Goal: Task Accomplishment & Management: Use online tool/utility

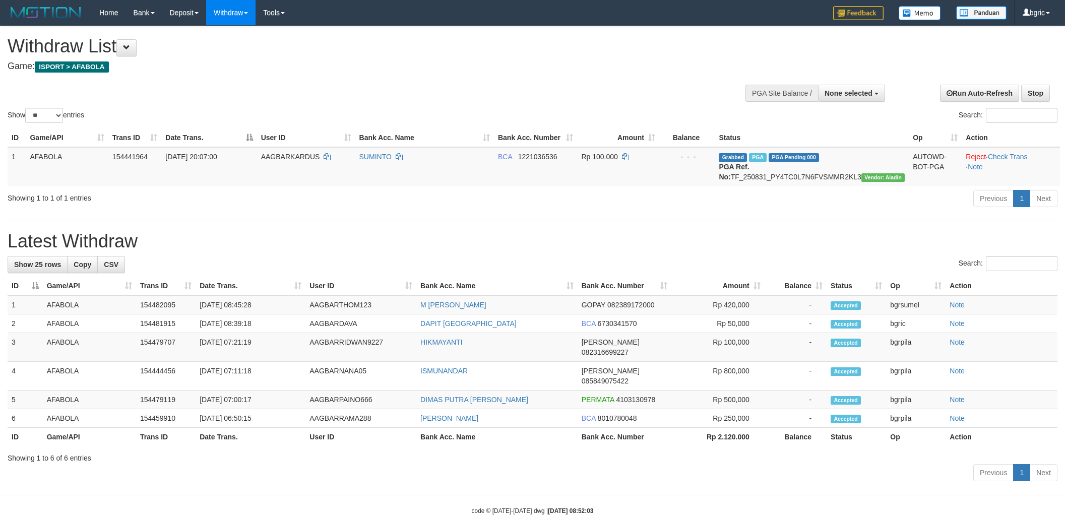
select select
select select "**"
click at [979, 225] on div "**********" at bounding box center [532, 255] width 1065 height 459
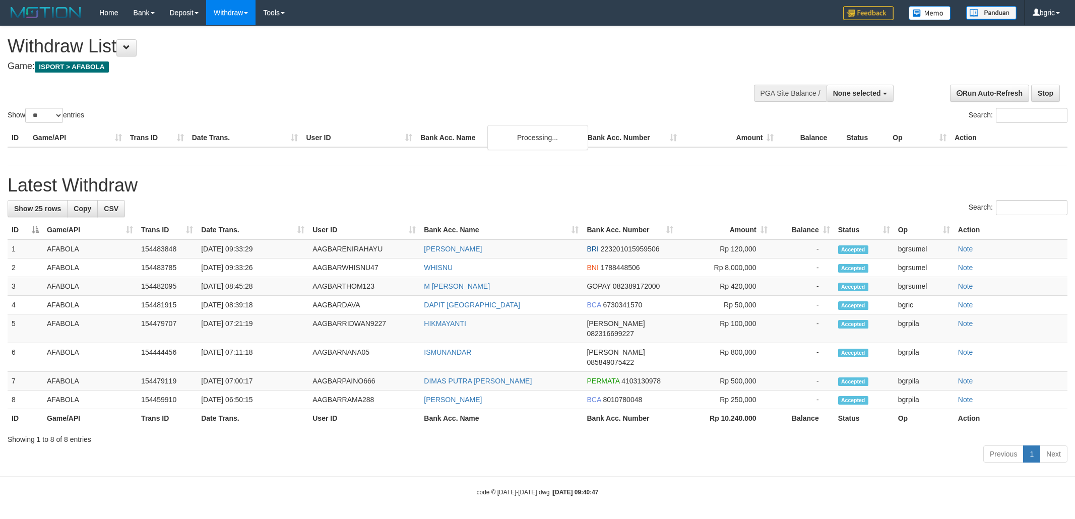
select select
select select "**"
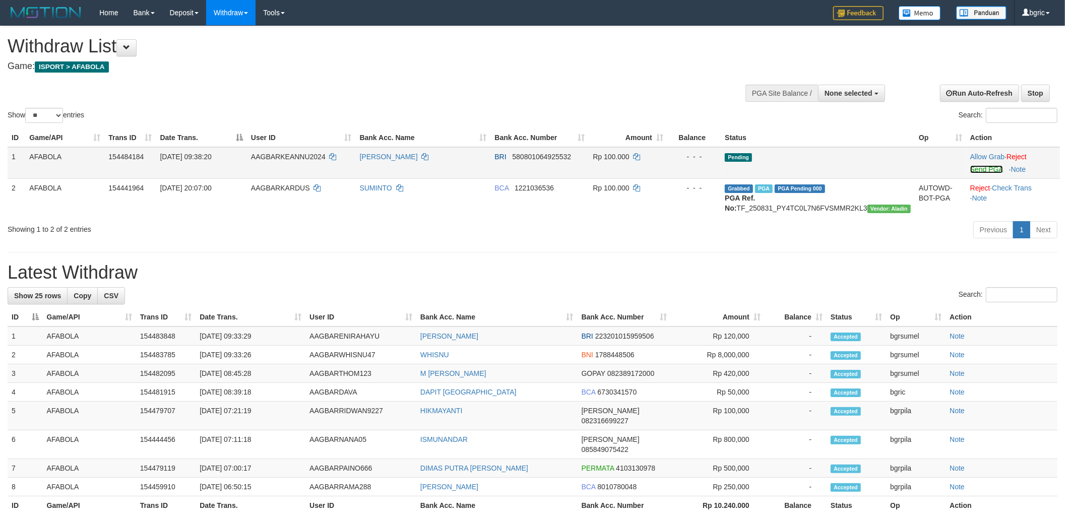
click at [985, 168] on link "Send PGA" at bounding box center [986, 169] width 33 height 8
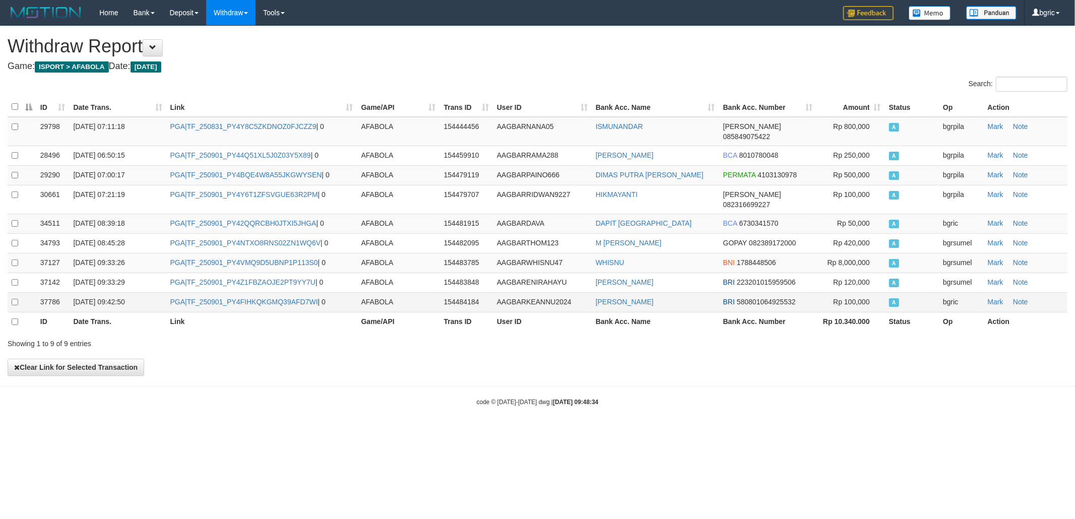
click at [242, 295] on td "PGA|TF_250901_PY4FIHKQKGMQ39AFD7WI | 0" at bounding box center [261, 302] width 191 height 20
copy td "TF_250901_PY4FIHKQKGMQ39AFD7WI"
click at [242, 295] on td "PGA|TF_250901_PY4FIHKQKGMQ39AFD7WI | 0" at bounding box center [261, 302] width 191 height 20
drag, startPoint x: 674, startPoint y: 406, endPoint x: 683, endPoint y: 395, distance: 14.3
click at [674, 405] on body "Toggle navigation Home Bank Account List Load By Website Group [ISPORT] AFABOLA…" at bounding box center [537, 216] width 1075 height 432
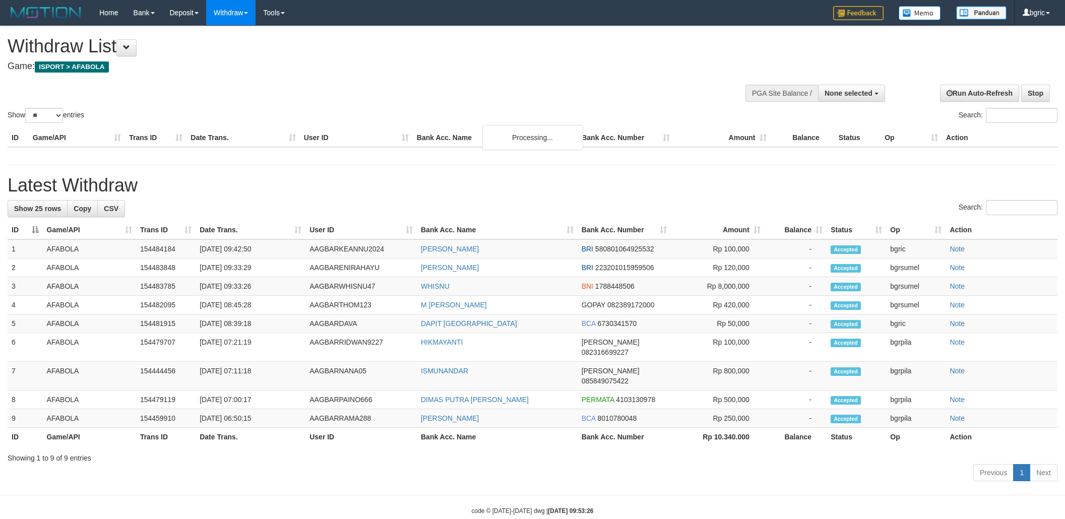
select select
select select "**"
click at [861, 207] on div "Search:" at bounding box center [533, 209] width 1050 height 18
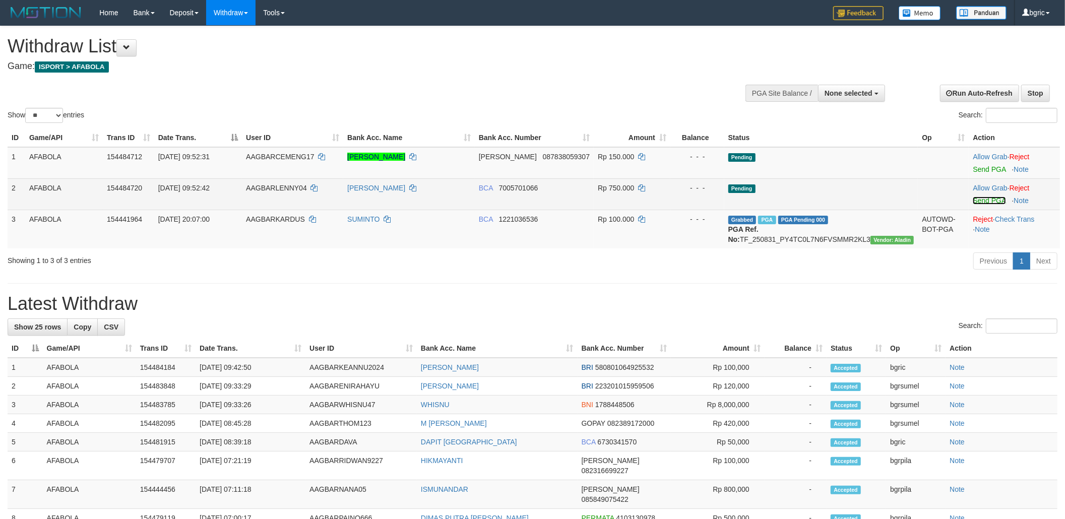
click at [982, 197] on link "Send PGA" at bounding box center [988, 201] width 33 height 8
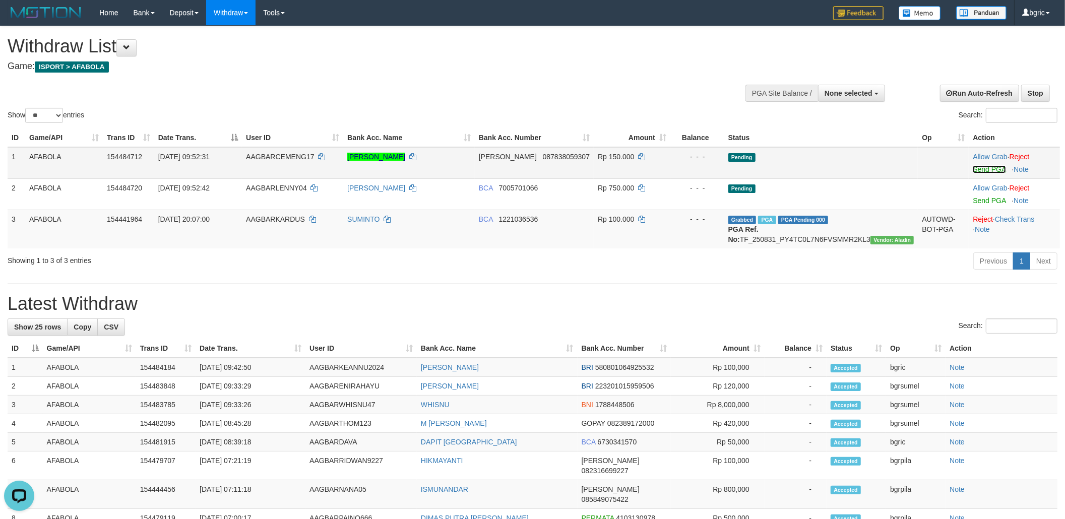
click at [992, 170] on link "Send PGA" at bounding box center [988, 169] width 33 height 8
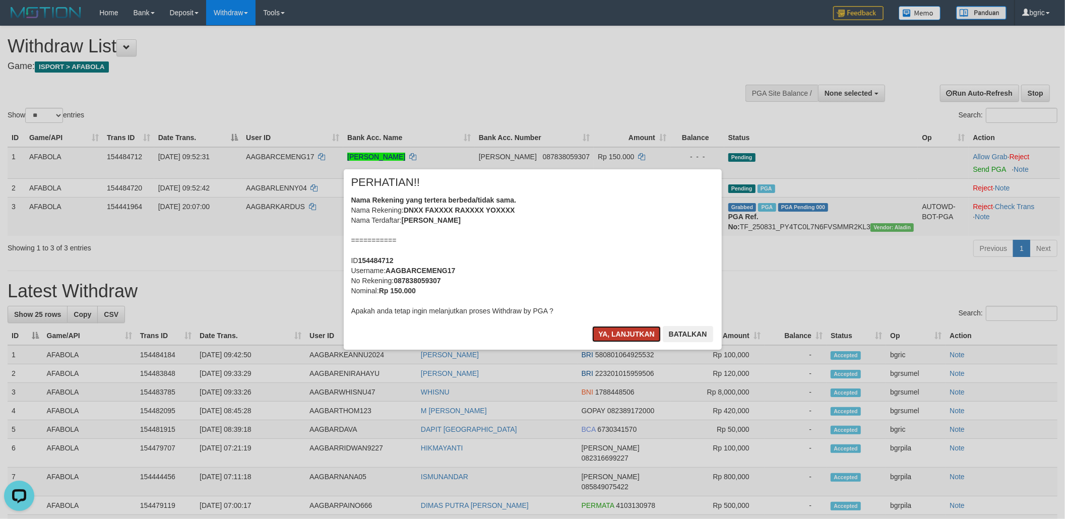
click at [608, 331] on button "Ya, lanjutkan" at bounding box center [626, 334] width 69 height 16
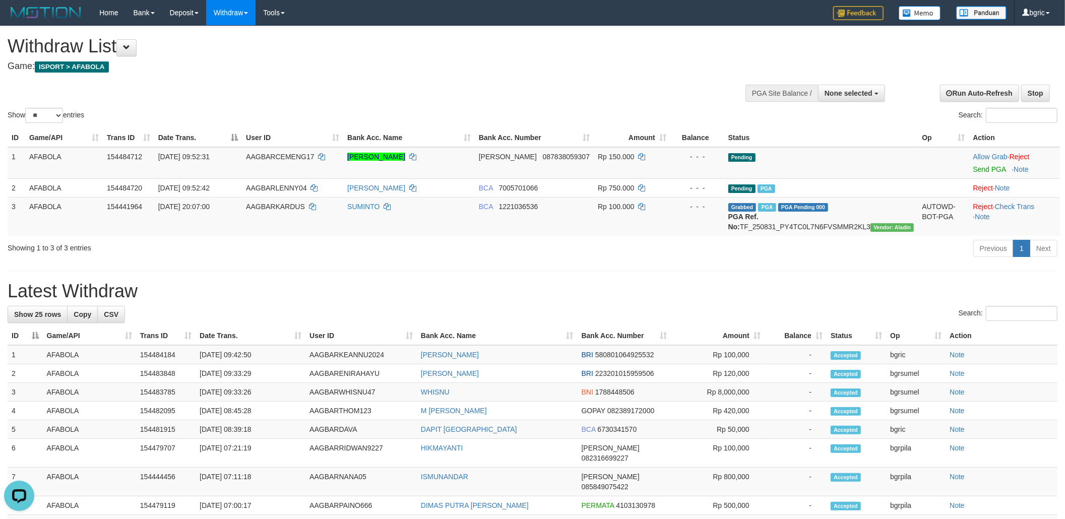
click at [597, 260] on div "Previous 1 Next" at bounding box center [754, 250] width 606 height 22
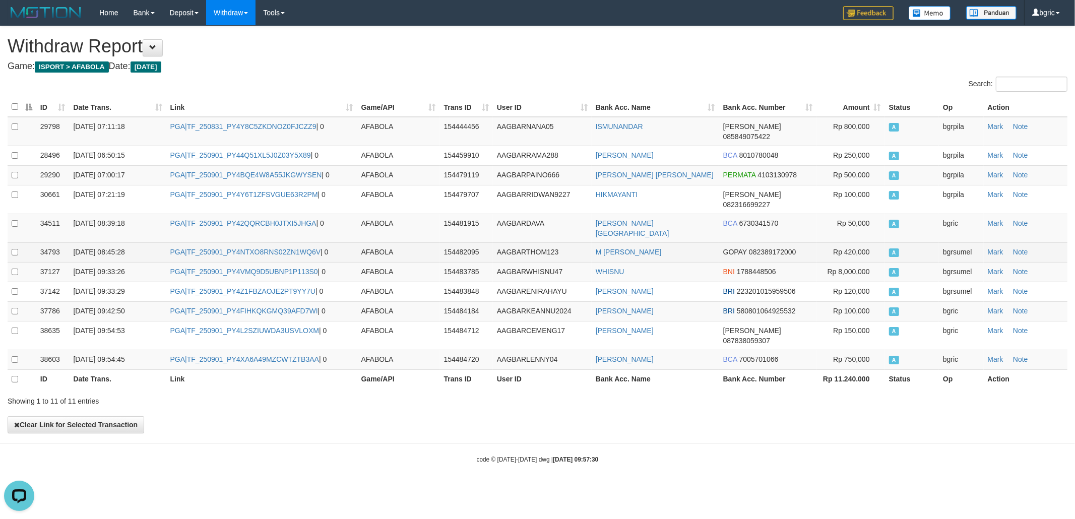
click at [728, 242] on td "GOPAY 082389172000" at bounding box center [768, 252] width 98 height 20
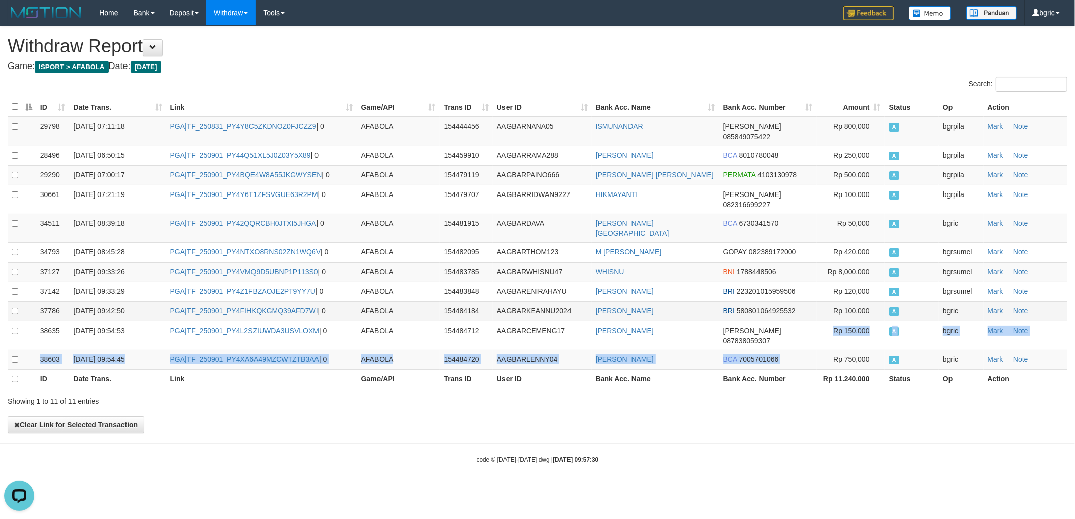
drag, startPoint x: 818, startPoint y: 316, endPoint x: 741, endPoint y: 288, distance: 82.6
click at [814, 316] on tbody "29798 01/09/2025 07:11:18 PGA|TF_250831_PY4Y8C5ZKDNOZ0FJCZZ9 | 0 AFABOLA 154444…" at bounding box center [538, 243] width 1060 height 253
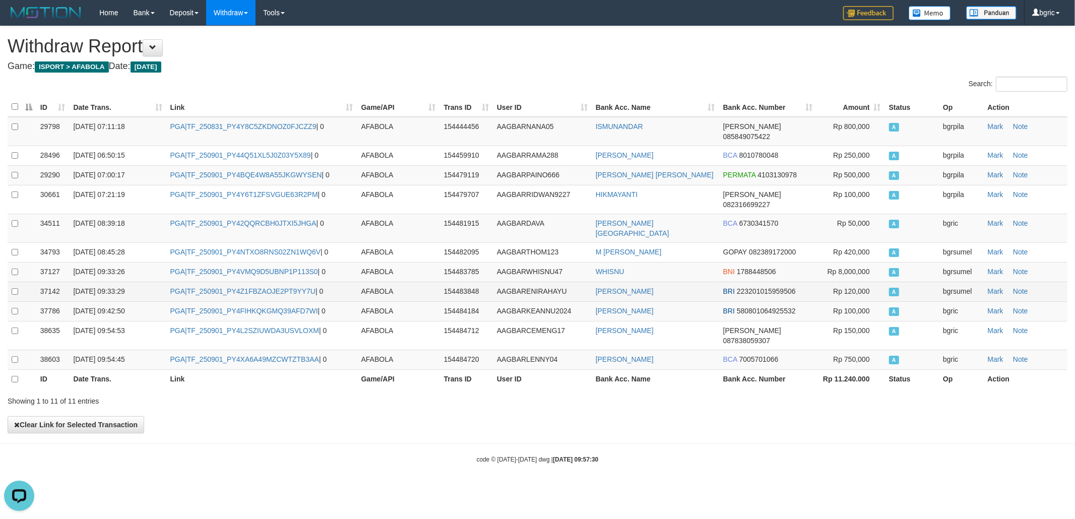
click at [681, 282] on td "[PERSON_NAME]" at bounding box center [655, 292] width 127 height 20
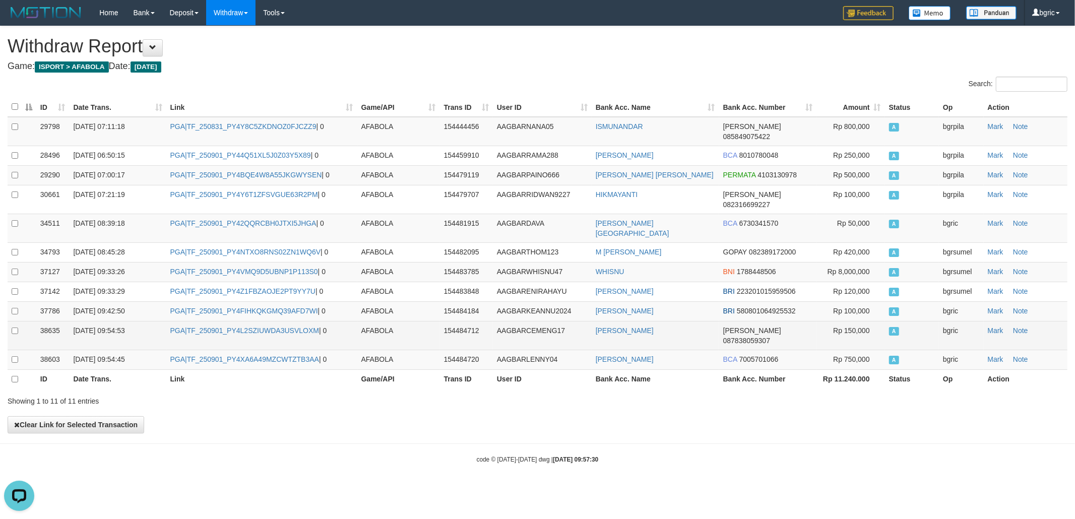
click at [192, 321] on td "PGA|TF_250901_PY4L2SZIUWDA3USVLOXM | 0" at bounding box center [261, 335] width 191 height 29
copy td "TF_250901_PY4L2SZIUWDA3USVLOXM"
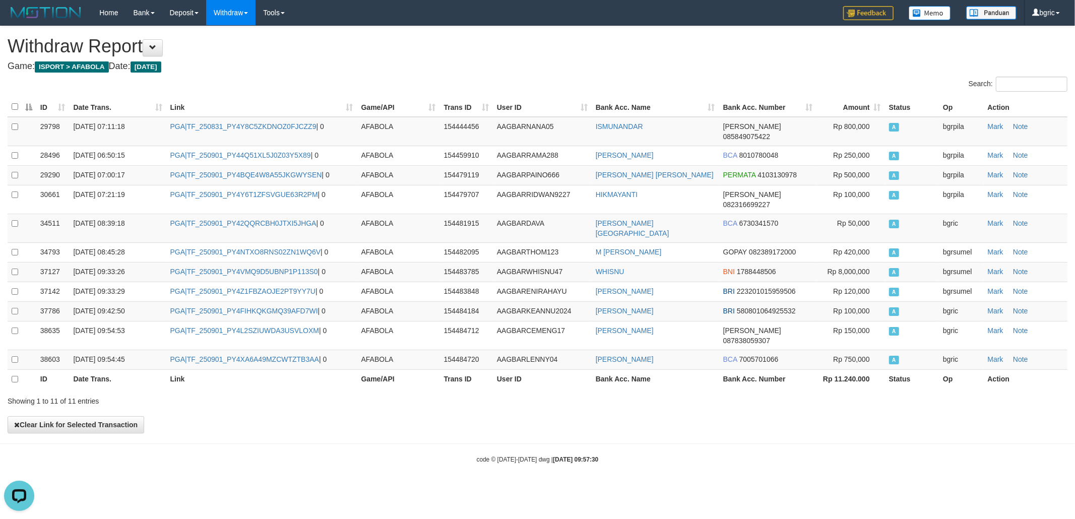
click at [665, 357] on div "ID Date Trans. Link Game/API Trans ID User ID Bank Acc. Name Bank Acc. Number A…" at bounding box center [537, 243] width 1075 height 298
click at [287, 369] on th "Link" at bounding box center [261, 379] width 191 height 20
click at [289, 350] on td "PGA|TF_250901_PY4XA6A49MZCWTZTB3AA | 0" at bounding box center [261, 360] width 191 height 20
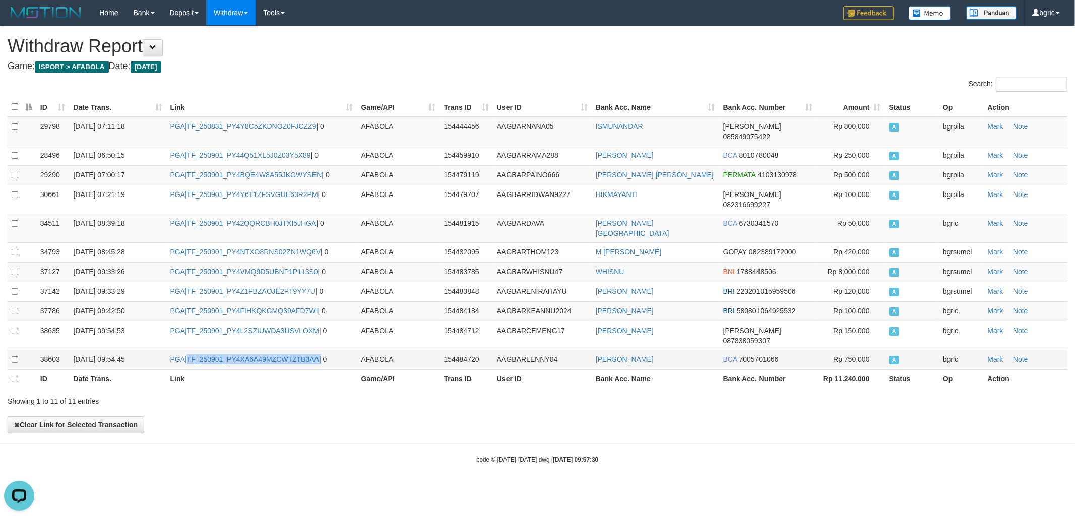
copy td "TF_250901_PY4XA6A49MZCWTZTB3AA"
drag, startPoint x: 685, startPoint y: 341, endPoint x: 675, endPoint y: 345, distance: 10.9
click at [685, 369] on th "Bank Acc. Name" at bounding box center [655, 379] width 127 height 20
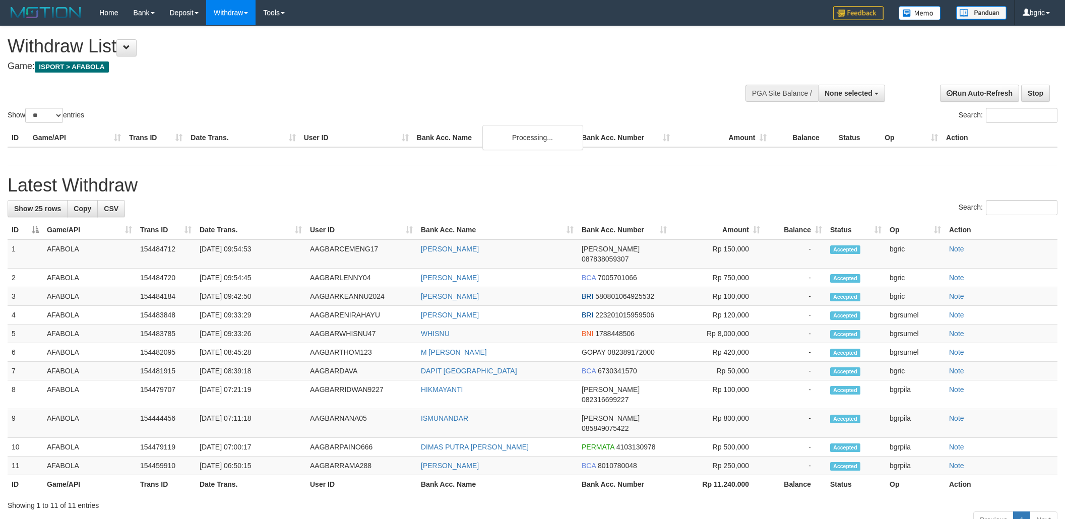
select select
select select "**"
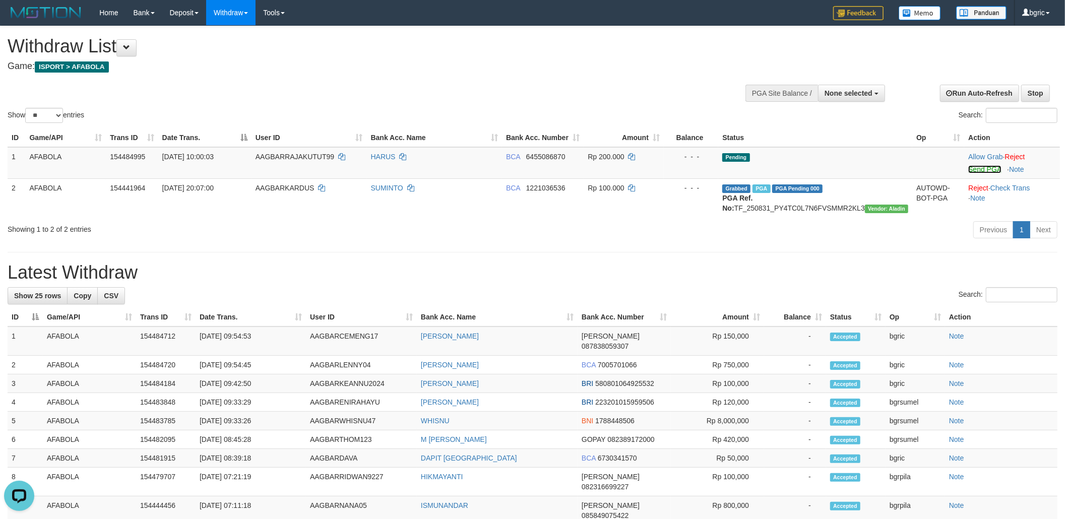
drag, startPoint x: 973, startPoint y: 169, endPoint x: 605, endPoint y: 270, distance: 381.9
click at [974, 169] on link "Send PGA" at bounding box center [984, 169] width 33 height 8
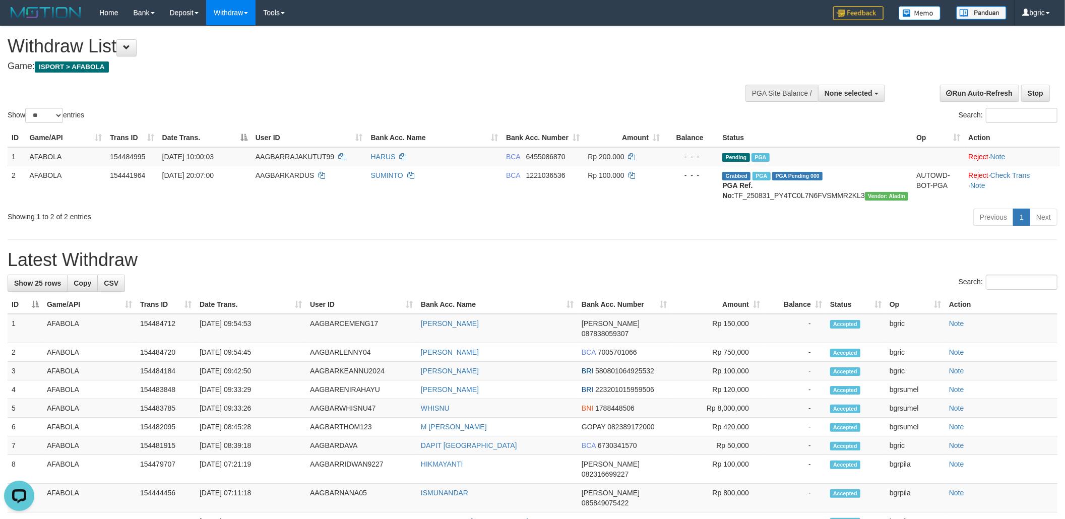
drag, startPoint x: 385, startPoint y: 247, endPoint x: 400, endPoint y: 242, distance: 15.3
click at [384, 246] on div "**********" at bounding box center [532, 316] width 1065 height 580
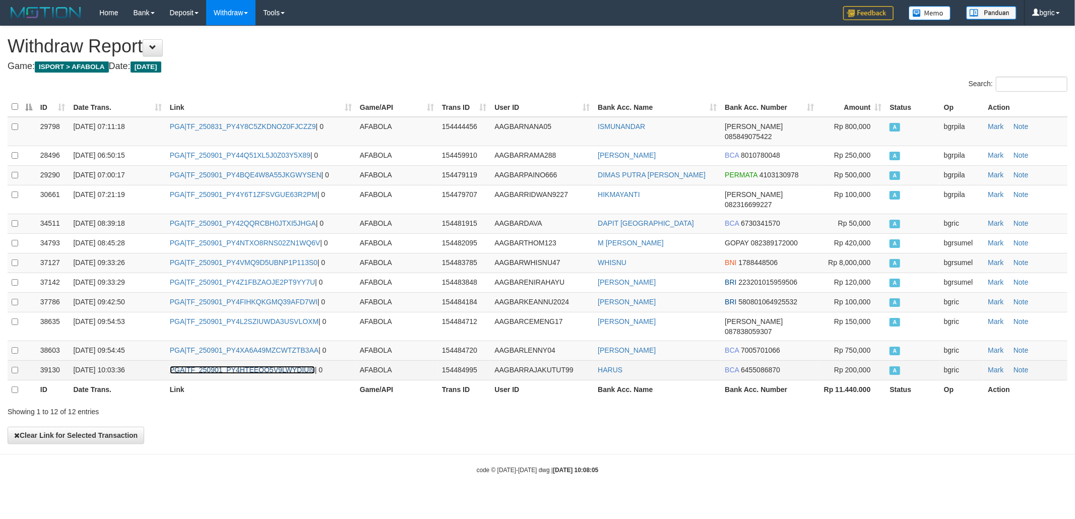
click at [242, 366] on link "PGA|TF_250901_PY4HTEEQO5V9LWYDIUI9" at bounding box center [242, 370] width 145 height 8
click at [218, 380] on th "Link" at bounding box center [261, 390] width 190 height 20
click at [232, 360] on td "PGA|TF_250901_PY4HTEEQO5V9LWYDIUI9 | 0" at bounding box center [261, 370] width 190 height 20
drag, startPoint x: 232, startPoint y: 355, endPoint x: 241, endPoint y: 354, distance: 8.6
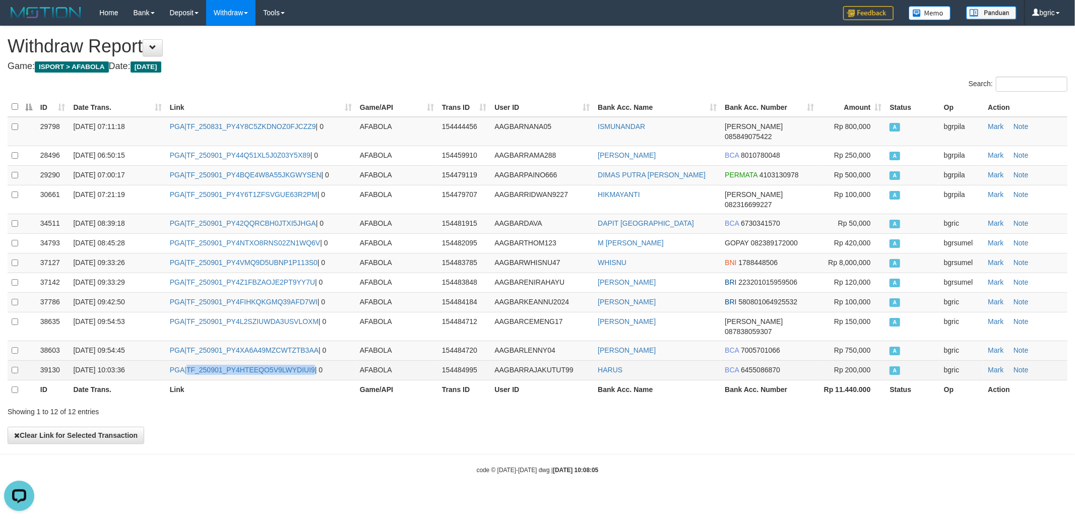
click at [233, 360] on td "PGA|TF_250901_PY4HTEEQO5V9LWYDIUI9 | 0" at bounding box center [261, 370] width 190 height 20
copy link "TF_250901_PY4HTEEQO5V9LWYDIUI9"
drag, startPoint x: 766, startPoint y: 319, endPoint x: 754, endPoint y: 328, distance: 14.5
click at [766, 341] on td "BCA 7005701066" at bounding box center [769, 351] width 97 height 20
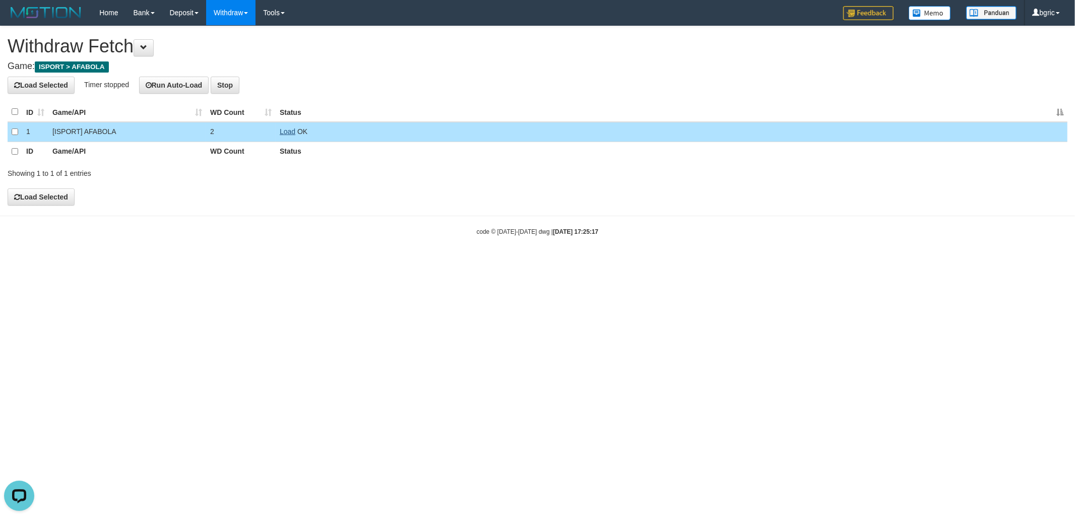
click at [285, 128] on link "Load" at bounding box center [288, 131] width 16 height 8
click at [284, 134] on link "Load" at bounding box center [288, 131] width 16 height 8
click at [284, 134] on span "Loading.." at bounding box center [294, 131] width 29 height 8
click at [285, 129] on link "Load" at bounding box center [288, 131] width 16 height 8
drag, startPoint x: 298, startPoint y: 127, endPoint x: 291, endPoint y: 131, distance: 7.9
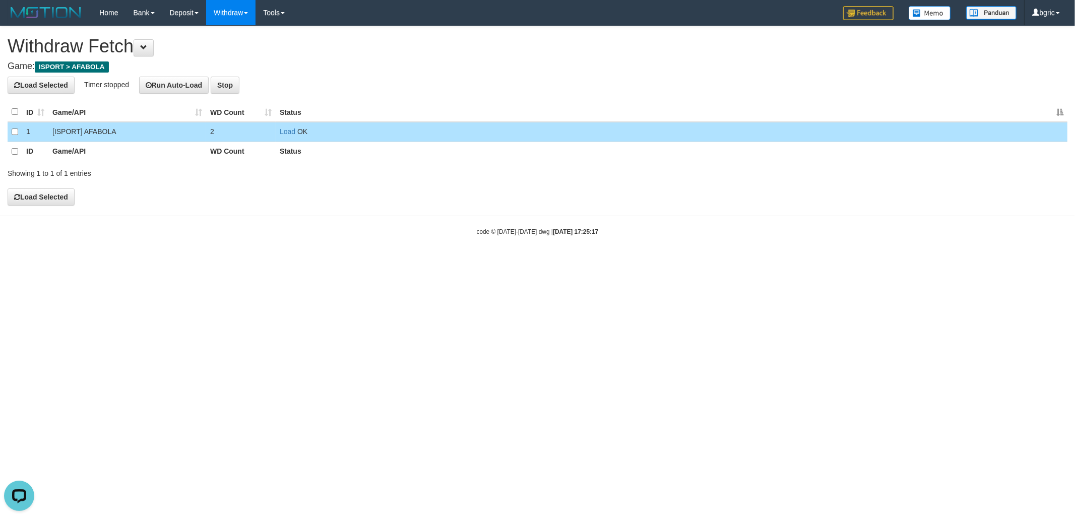
click at [297, 127] on td "Load OK" at bounding box center [672, 132] width 792 height 20
click at [291, 132] on link "Load" at bounding box center [288, 131] width 16 height 8
click at [282, 131] on link "Load" at bounding box center [288, 131] width 16 height 8
click at [285, 130] on link "Load" at bounding box center [288, 131] width 16 height 8
click at [289, 131] on link "Load" at bounding box center [288, 131] width 16 height 8
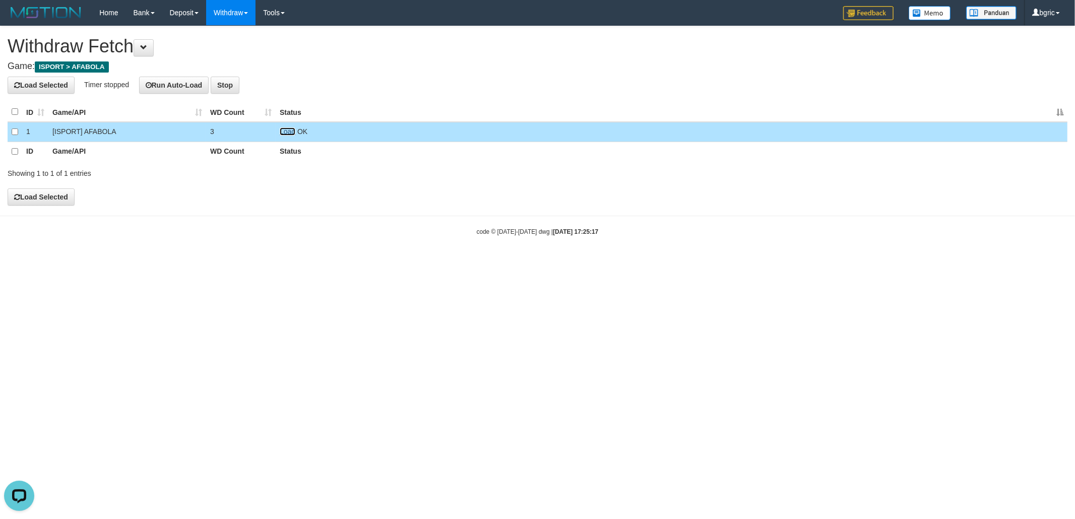
click at [287, 132] on link "Load" at bounding box center [288, 131] width 16 height 8
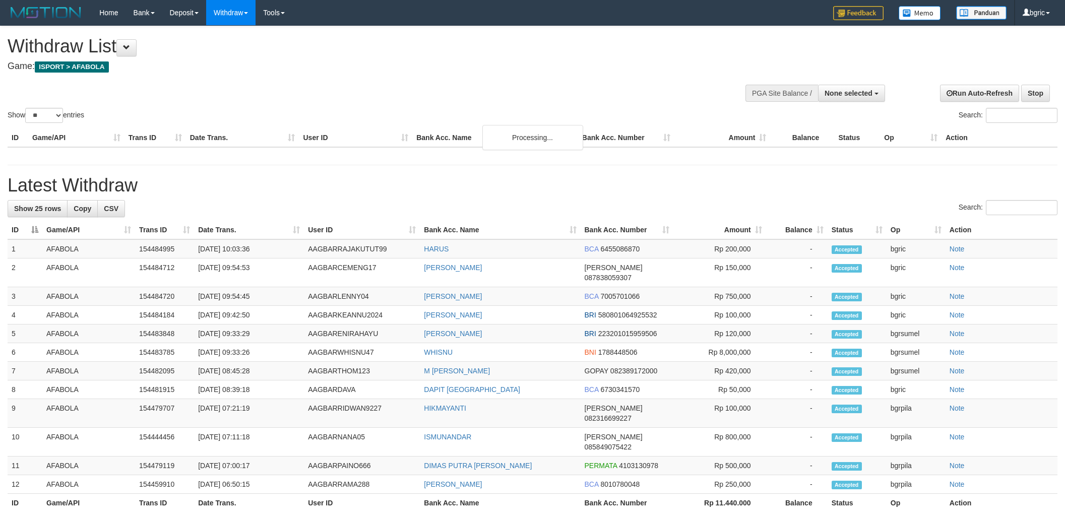
select select
select select "**"
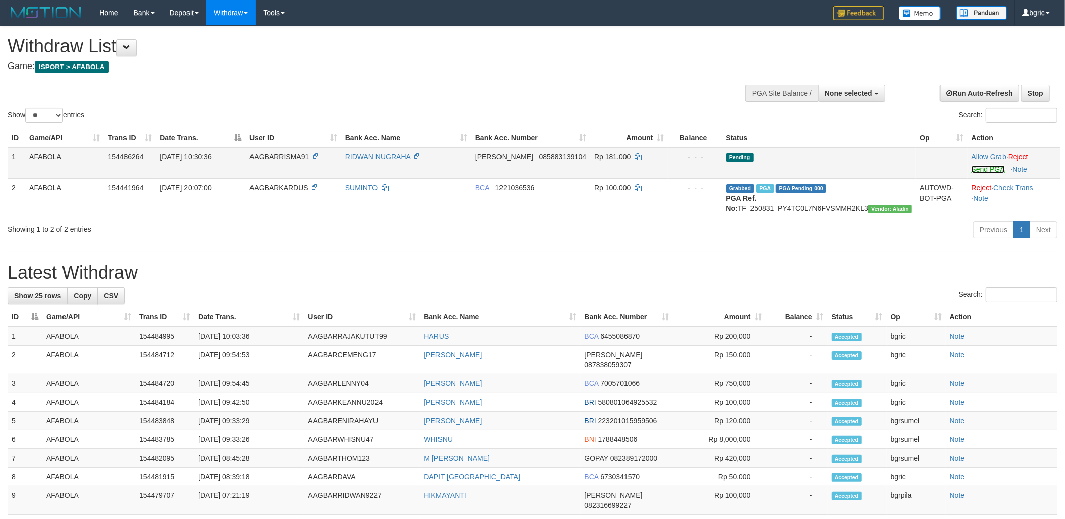
click at [971, 170] on link "Send PGA" at bounding box center [987, 169] width 33 height 8
click at [583, 267] on div "**********" at bounding box center [532, 332] width 1065 height 612
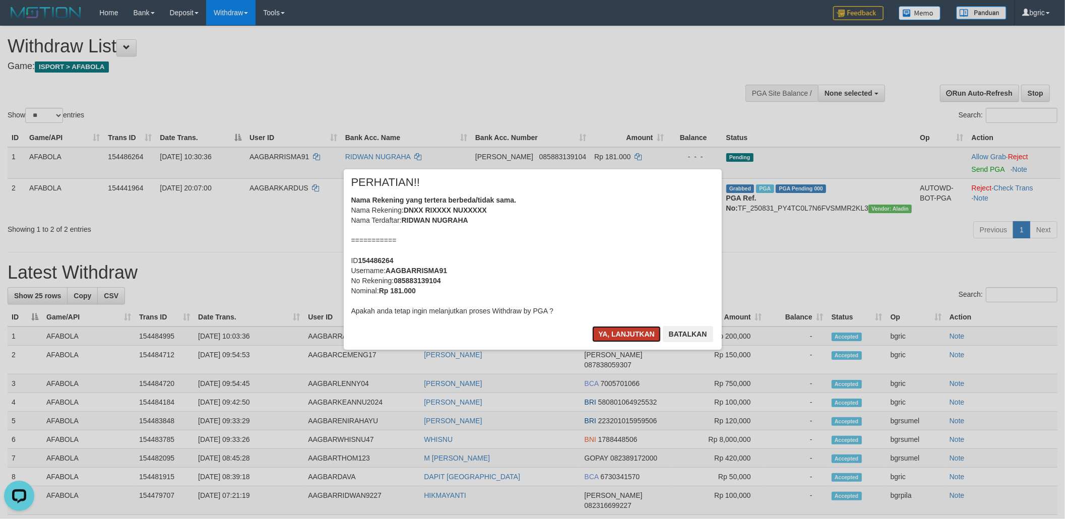
click at [643, 339] on button "Ya, lanjutkan" at bounding box center [626, 334] width 69 height 16
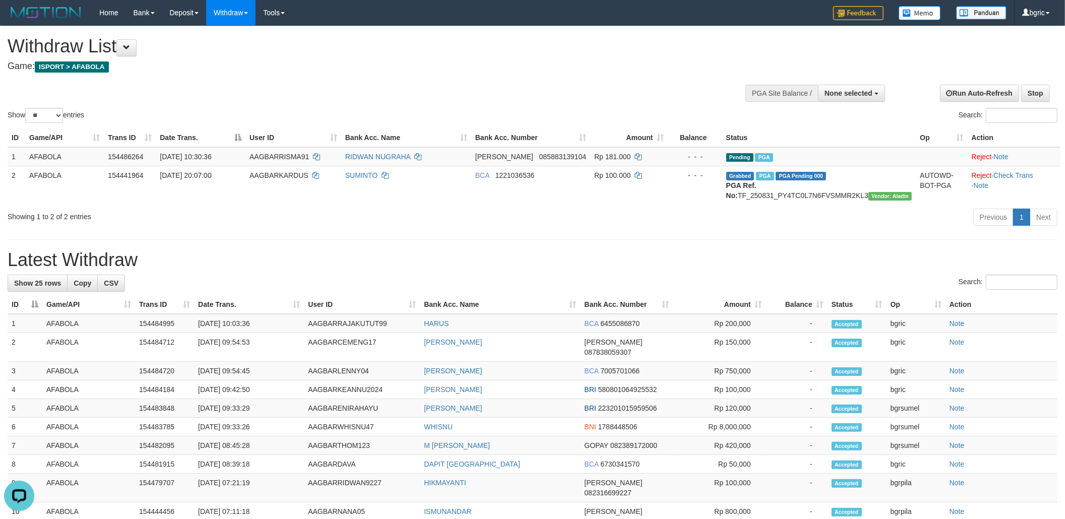
click at [743, 254] on div "**********" at bounding box center [532, 325] width 1065 height 599
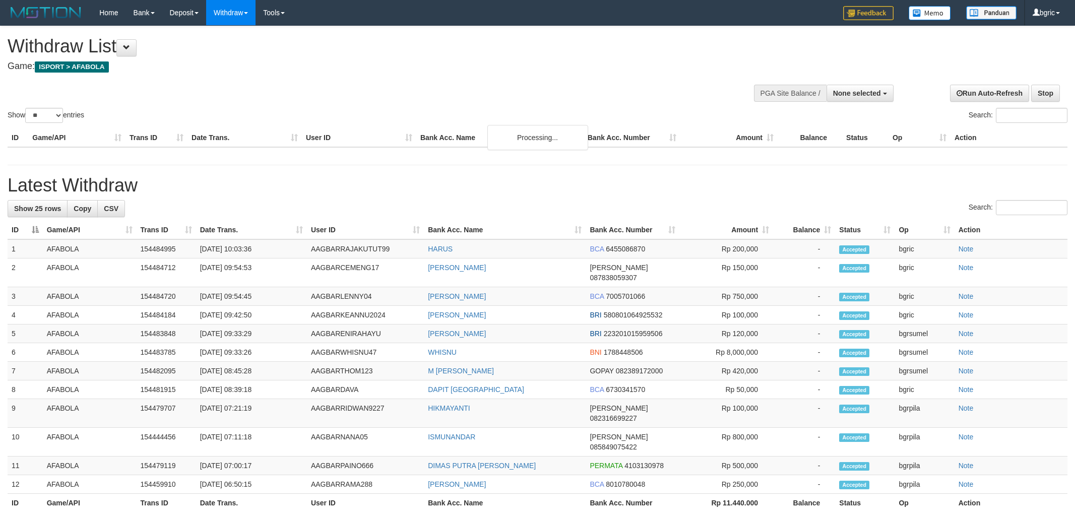
select select
select select "**"
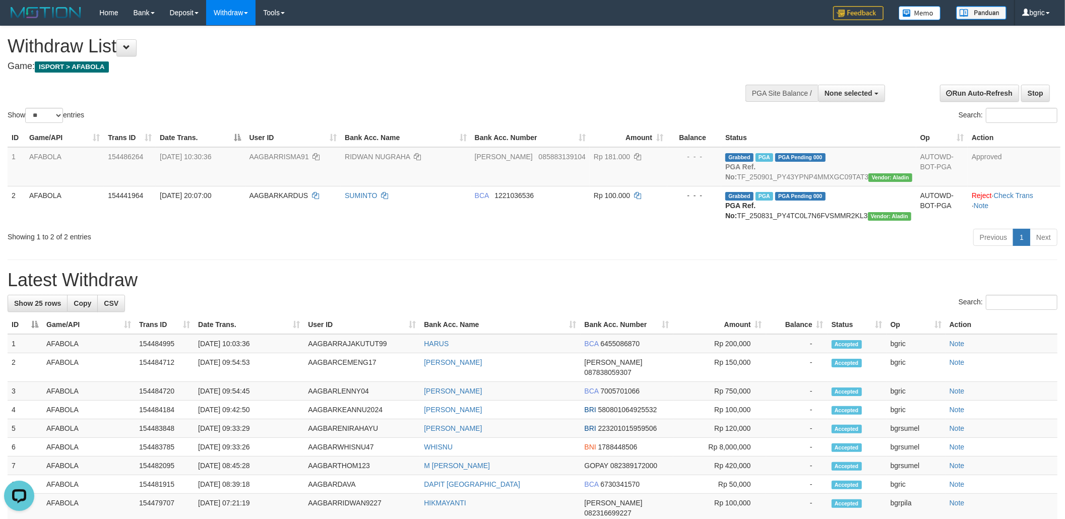
click at [496, 249] on div "Previous 1 Next" at bounding box center [754, 239] width 606 height 22
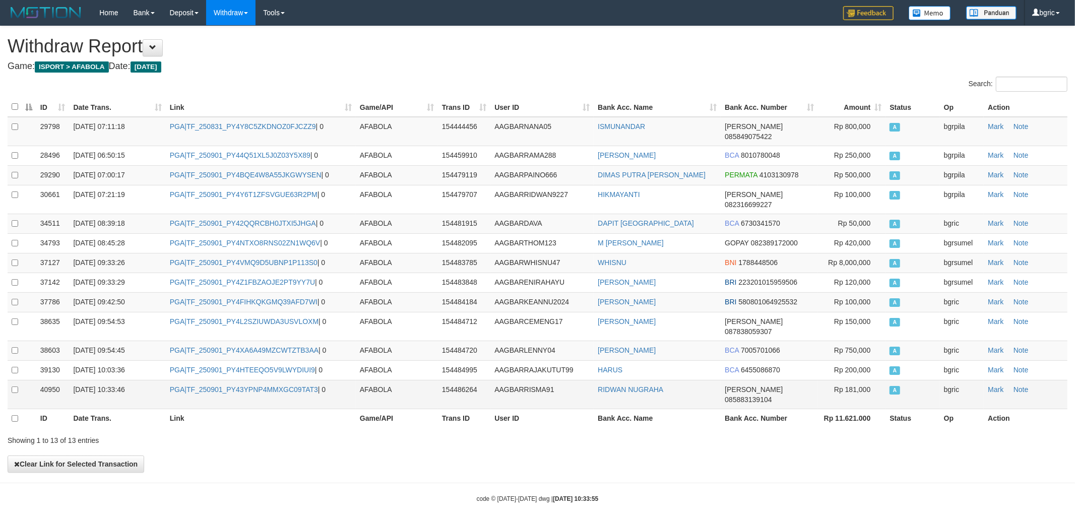
click at [253, 380] on td "PGA|TF_250901_PY43YPNP4MMXGC09TAT3 | 0" at bounding box center [261, 394] width 190 height 29
copy td "TF_250901_PY43YPNP4MMXGC09TAT3"
click at [253, 380] on td "PGA|TF_250901_PY43YPNP4MMXGC09TAT3 | 0" at bounding box center [261, 394] width 190 height 29
click at [891, 431] on div "Showing 1 to 13 of 13 entries" at bounding box center [537, 438] width 1075 height 14
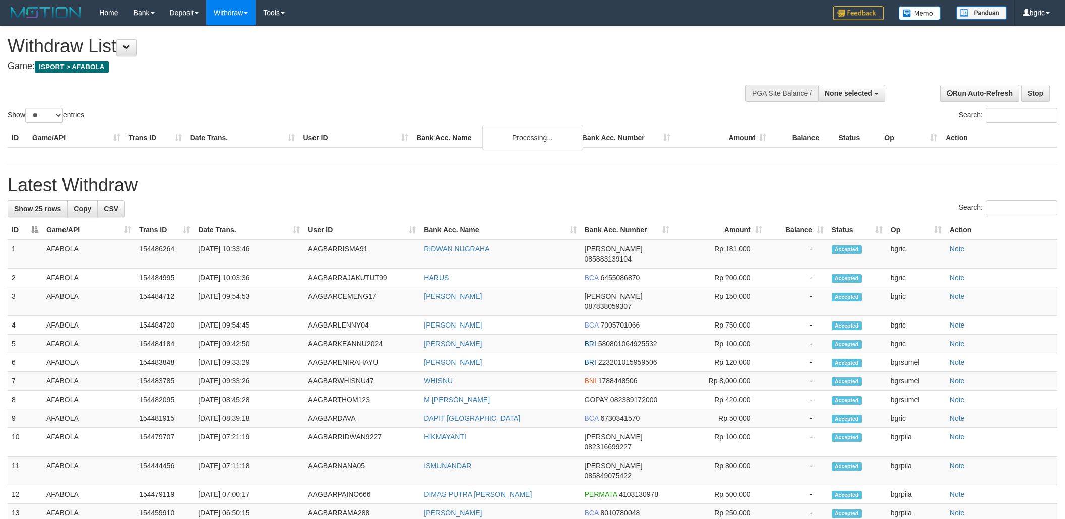
select select
select select "**"
select select
select select "**"
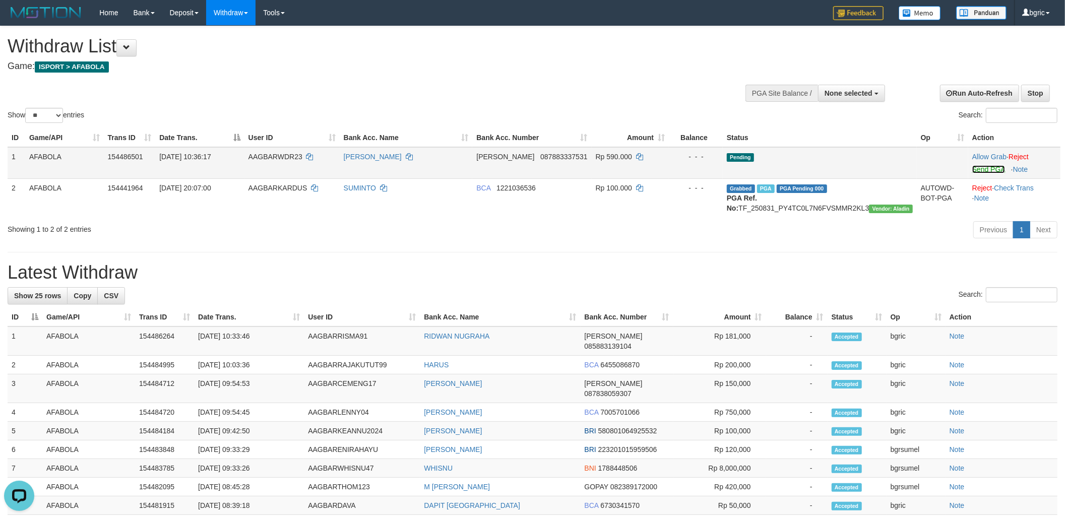
click at [972, 168] on link "Send PGA" at bounding box center [988, 169] width 33 height 8
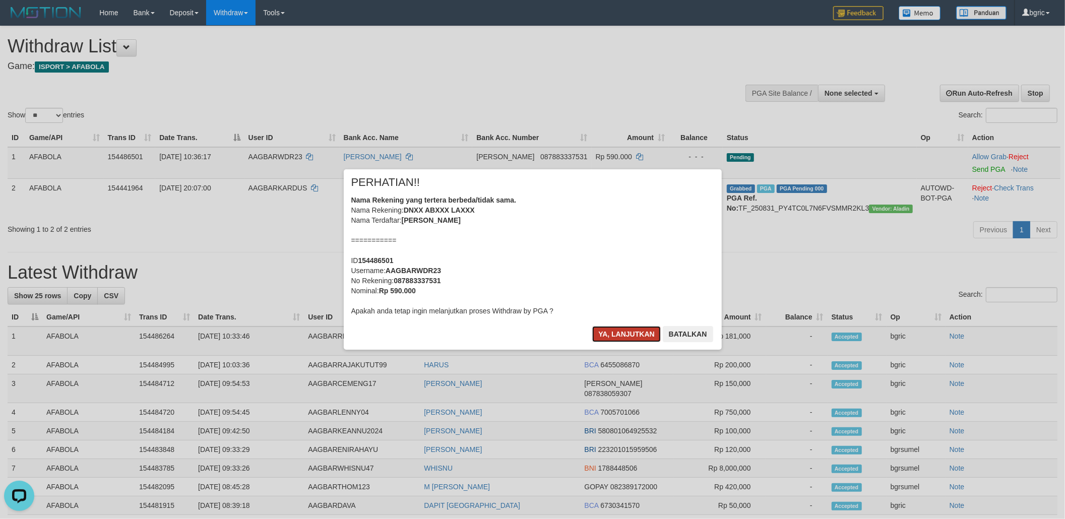
click at [605, 331] on button "Ya, lanjutkan" at bounding box center [626, 334] width 69 height 16
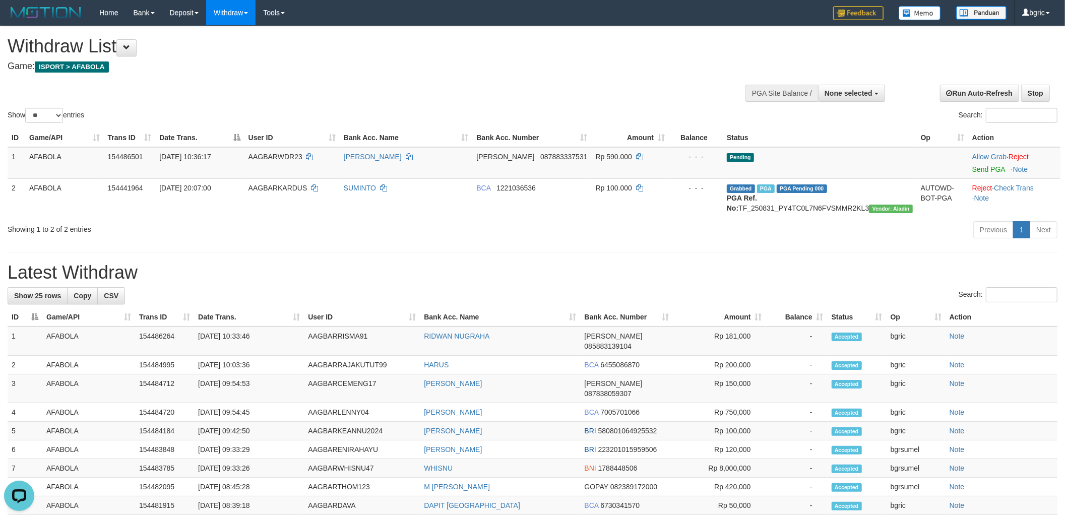
click at [609, 277] on h1 "Latest Withdraw" at bounding box center [533, 273] width 1050 height 20
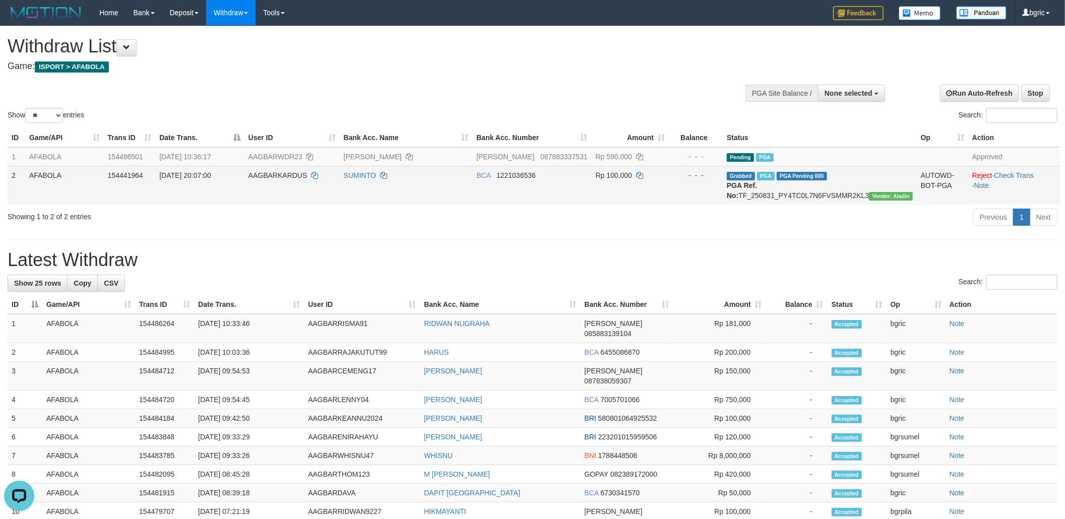
click at [454, 205] on td "SUMINTO" at bounding box center [406, 185] width 133 height 39
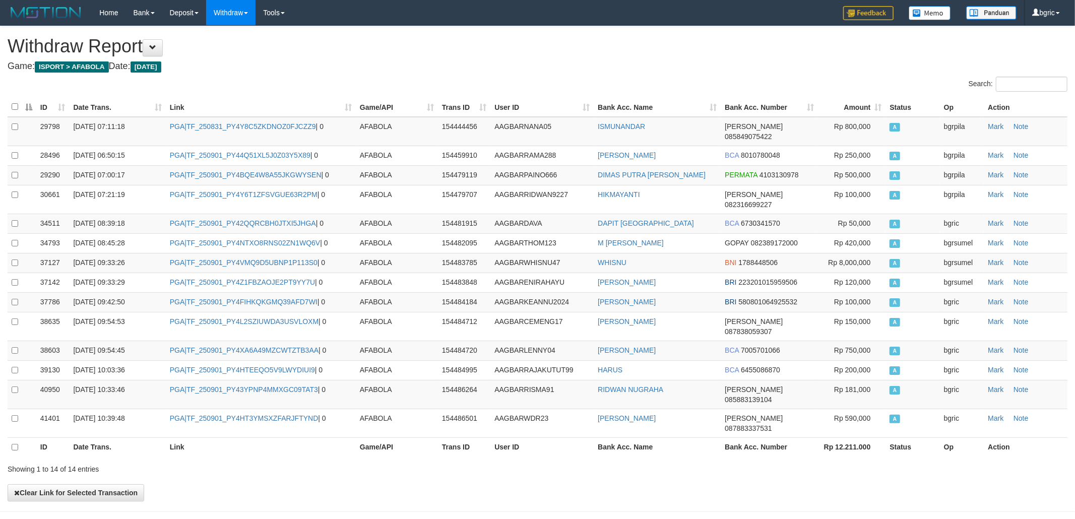
click at [265, 437] on th "Link" at bounding box center [261, 447] width 190 height 20
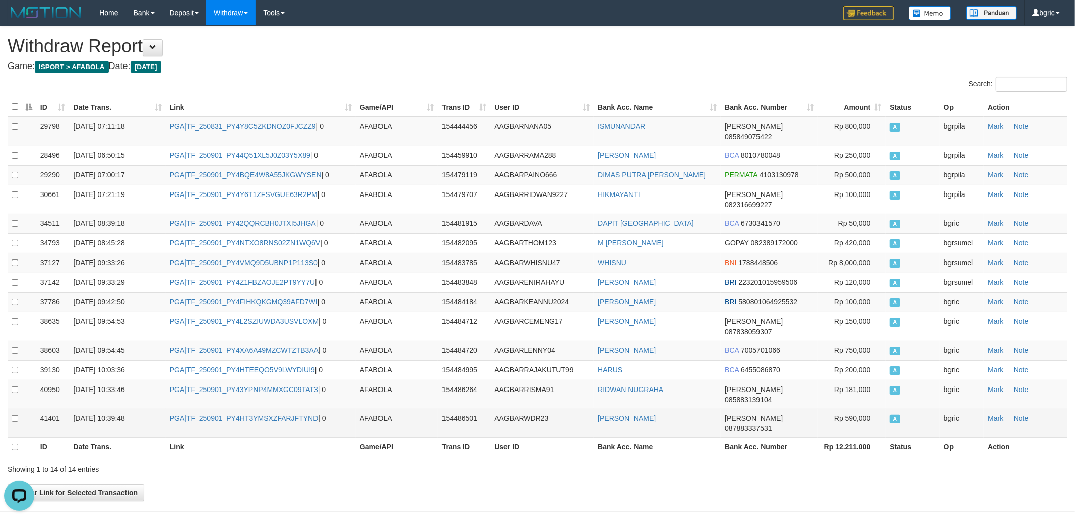
click at [275, 409] on td "PGA|TF_250901_PY4HT3YMSXZFARJFTYND | 0" at bounding box center [261, 423] width 190 height 29
drag, startPoint x: 275, startPoint y: 390, endPoint x: 1024, endPoint y: 392, distance: 748.7
click at [275, 409] on td "PGA|TF_250901_PY4HT3YMSXZFARJFTYND | 0" at bounding box center [261, 423] width 190 height 29
copy link "TF_250901_PY4HT3YMSXZFARJFTYND"
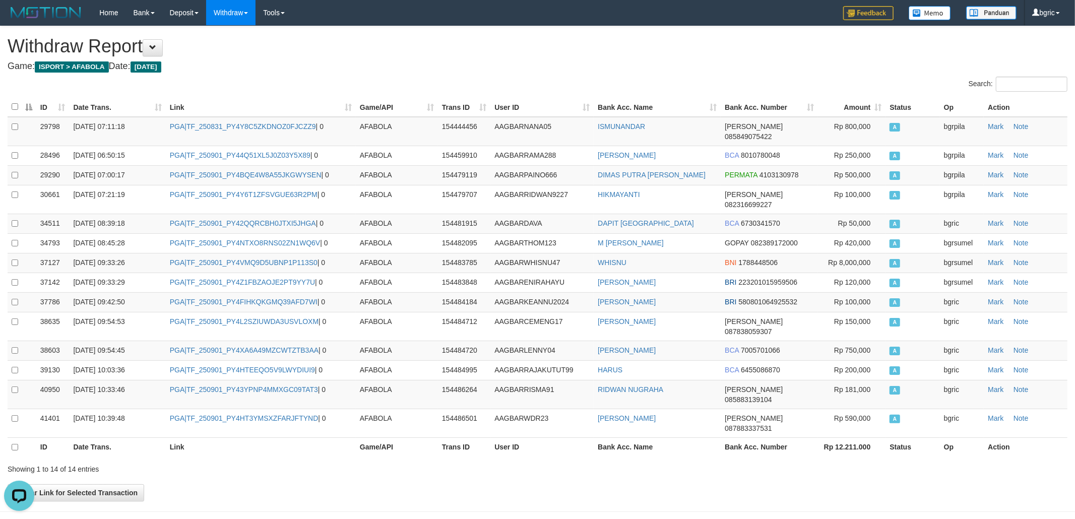
click at [609, 437] on th "Bank Acc. Name" at bounding box center [657, 447] width 127 height 20
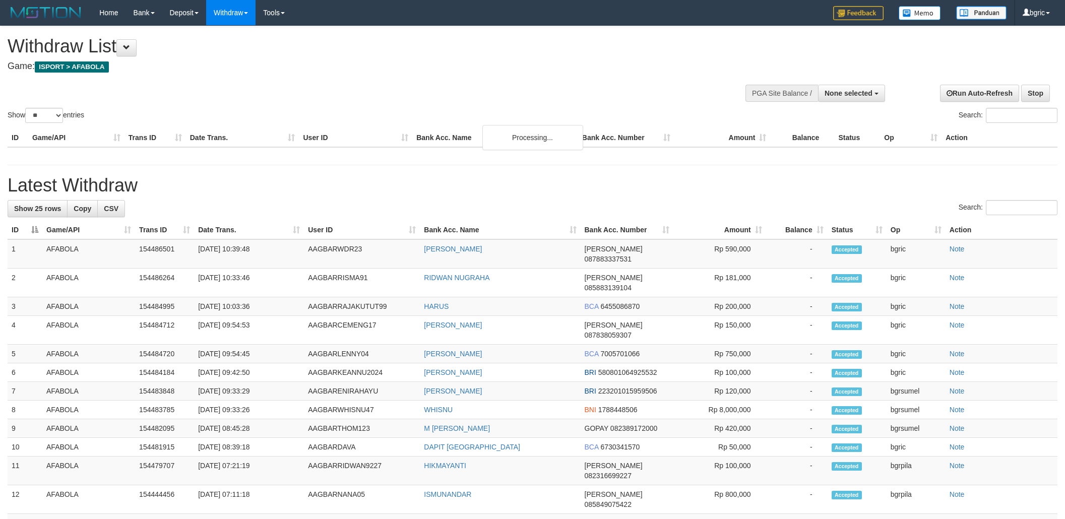
select select
select select "**"
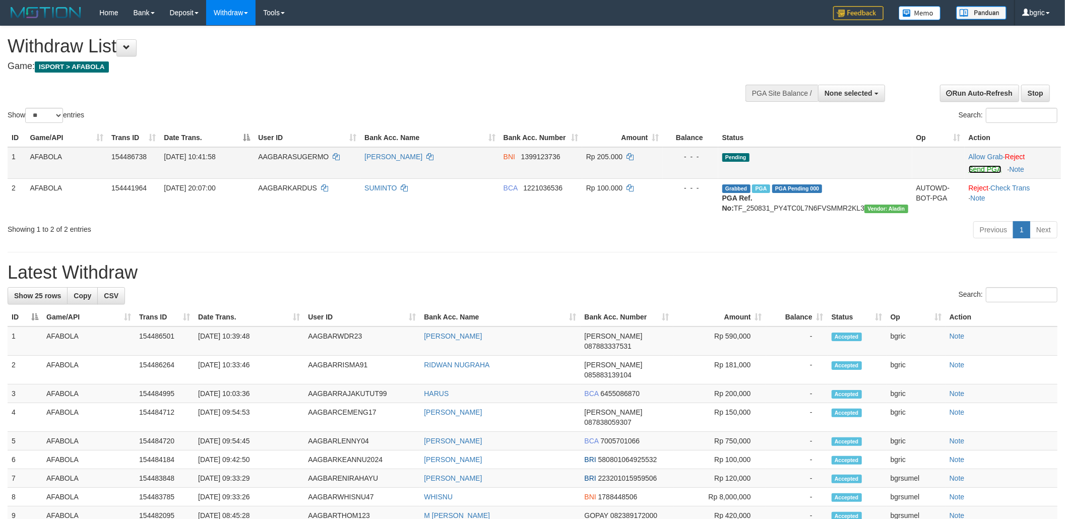
click at [972, 170] on link "Send PGA" at bounding box center [984, 169] width 33 height 8
click at [557, 268] on div "**********" at bounding box center [532, 360] width 1065 height 669
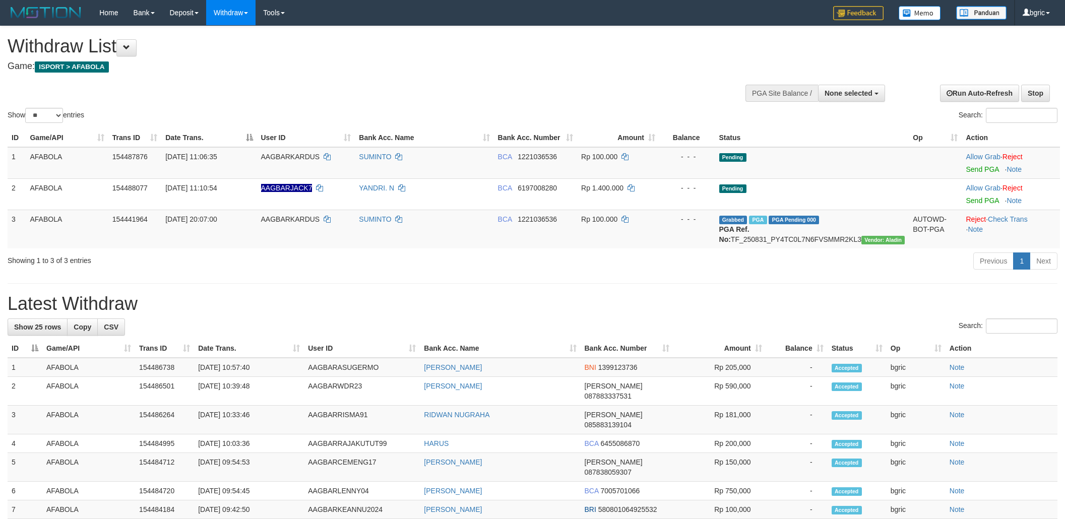
select select
select select "**"
click at [972, 170] on link "Send PGA" at bounding box center [981, 169] width 33 height 8
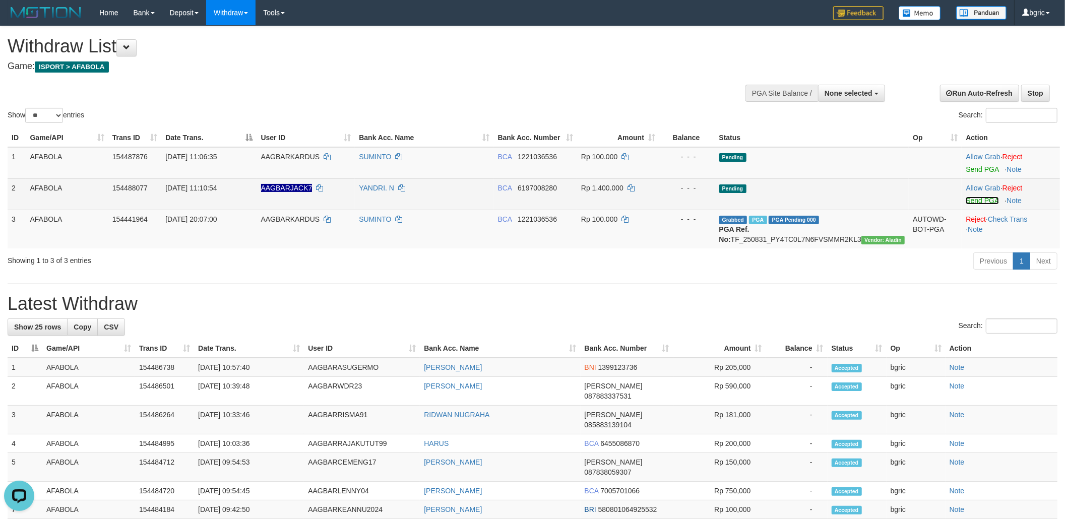
click at [973, 203] on link "Send PGA" at bounding box center [981, 201] width 33 height 8
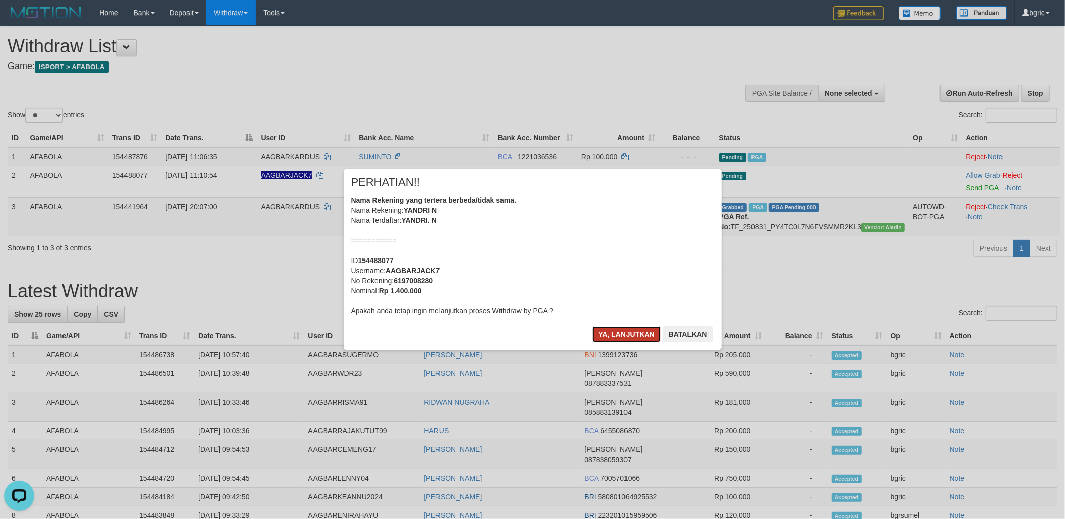
click at [601, 332] on button "Ya, lanjutkan" at bounding box center [626, 334] width 69 height 16
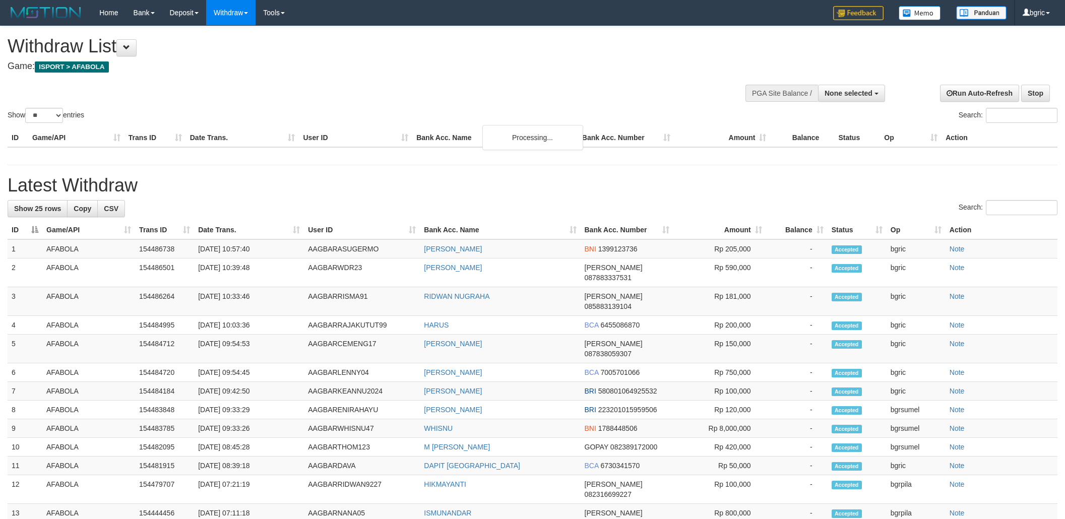
select select
select select "**"
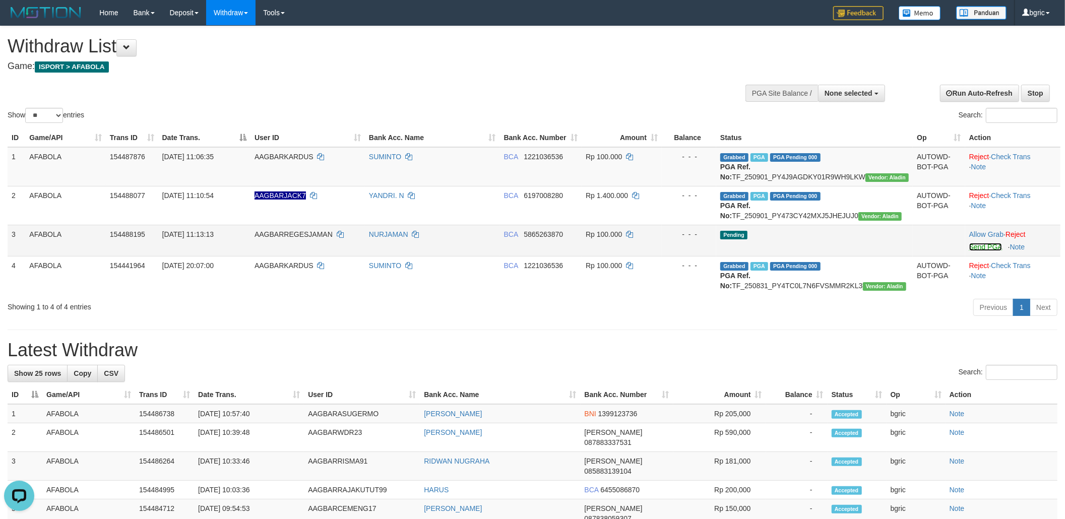
click at [969, 251] on link "Send PGA" at bounding box center [985, 247] width 33 height 8
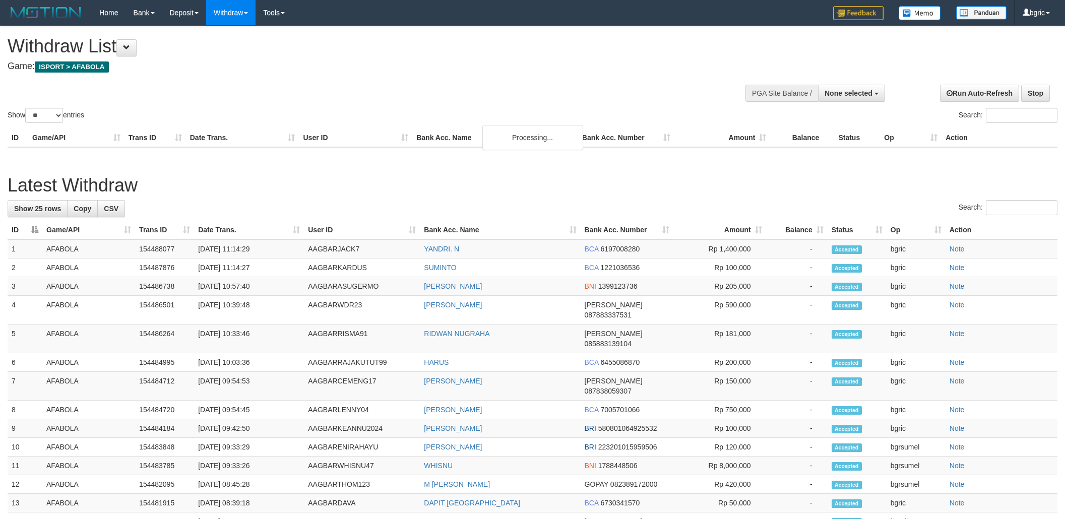
select select
select select "**"
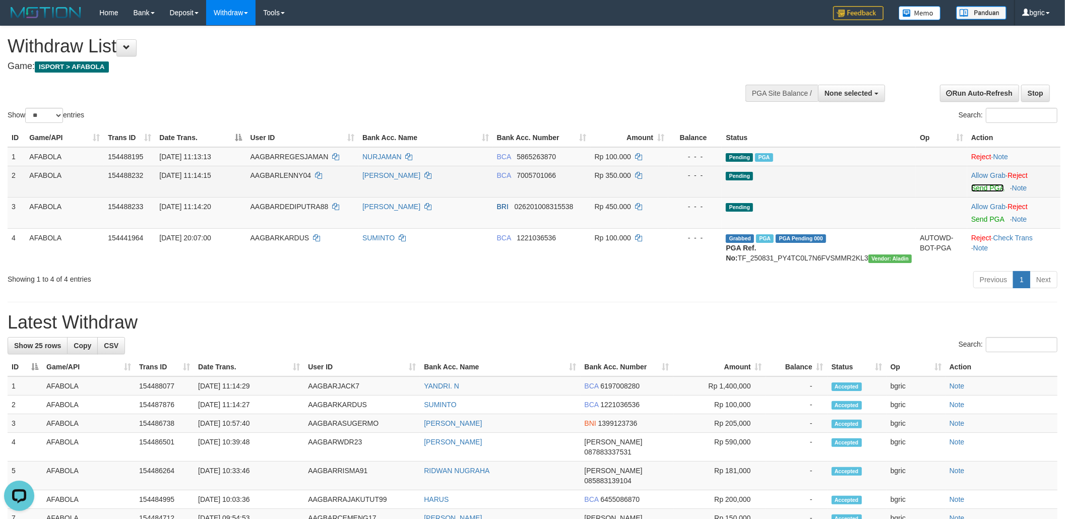
click at [982, 186] on link "Send PGA" at bounding box center [987, 188] width 33 height 8
click at [972, 222] on link "Send PGA" at bounding box center [987, 219] width 33 height 8
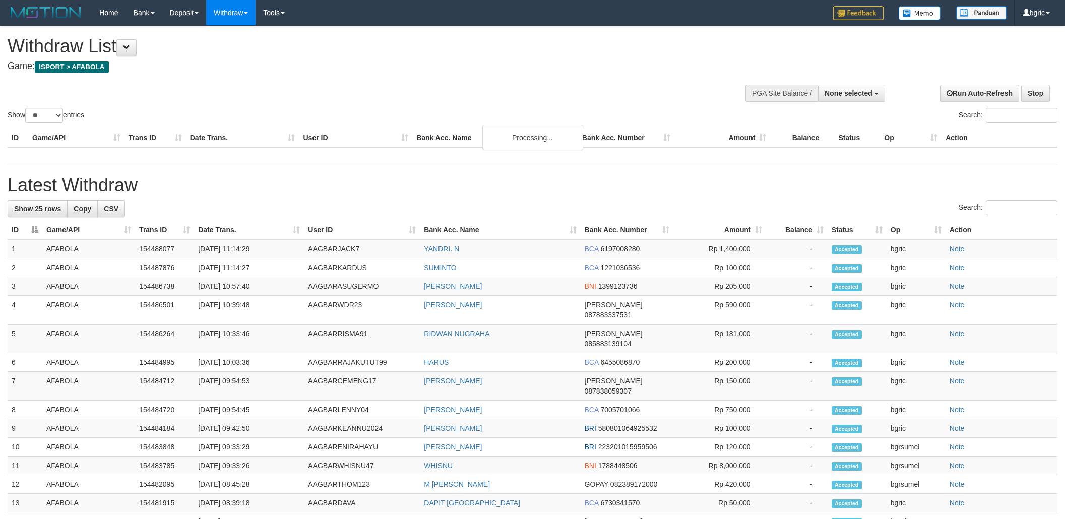
select select
select select "**"
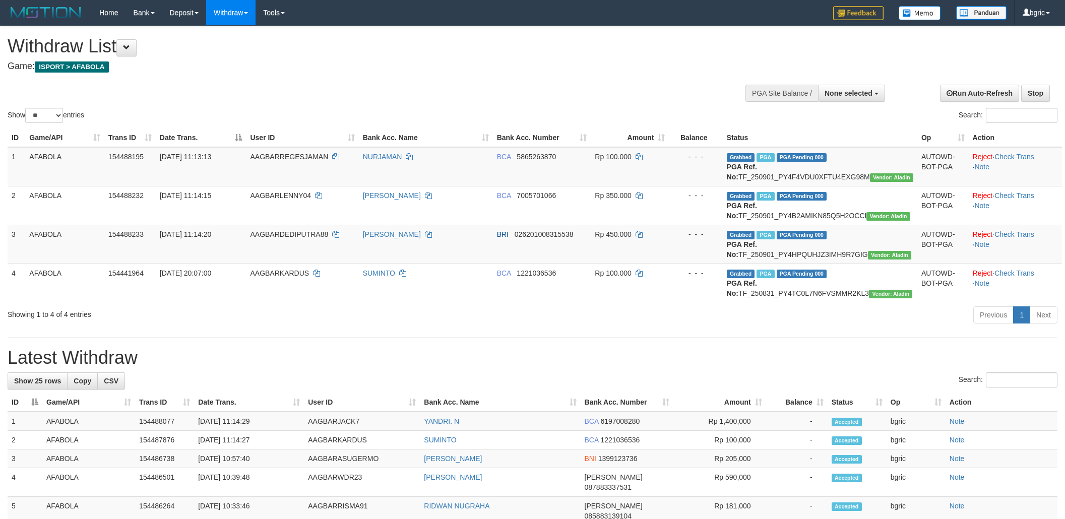
select select
select select "**"
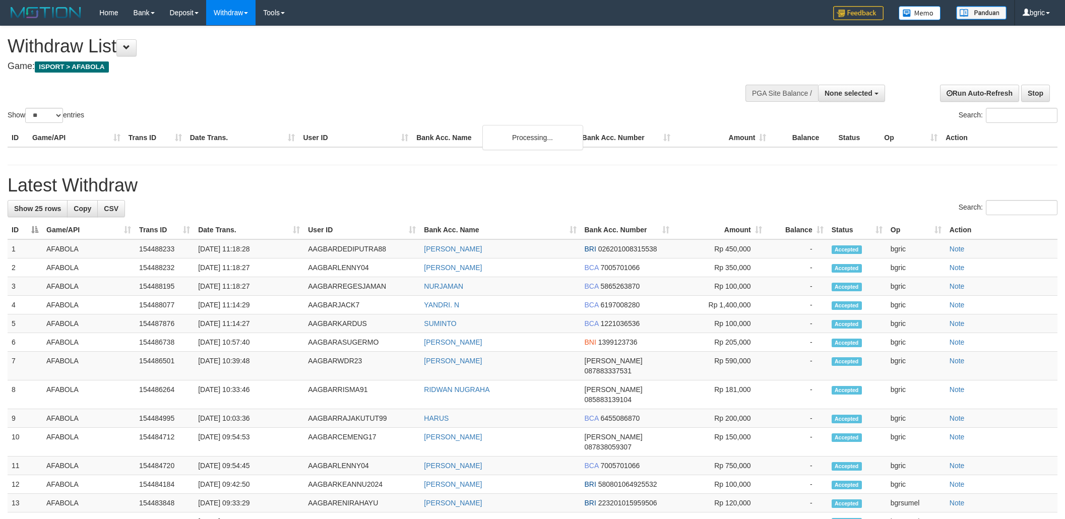
select select
select select "**"
select select
select select "**"
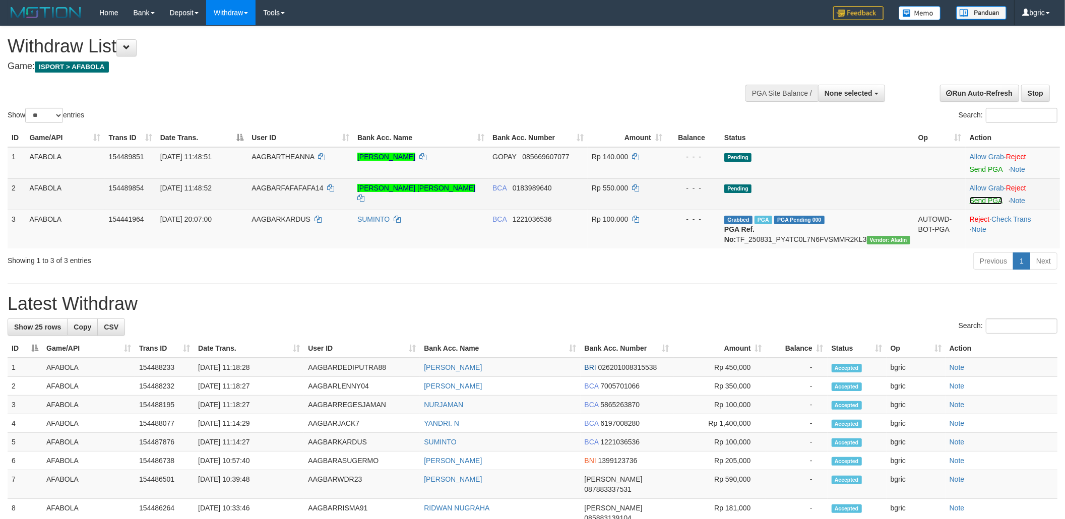
click at [975, 200] on link "Send PGA" at bounding box center [985, 201] width 33 height 8
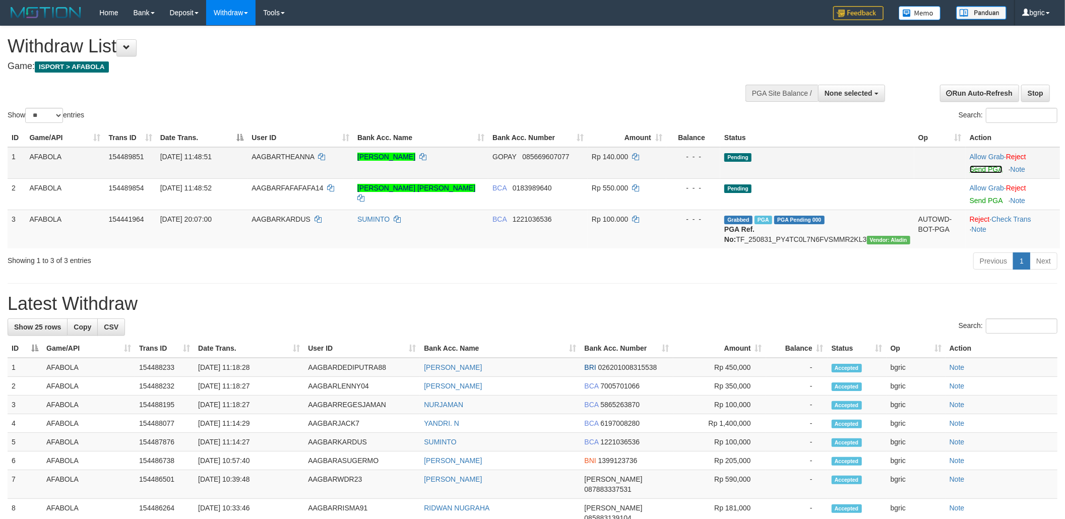
click at [984, 165] on link "Send PGA" at bounding box center [985, 169] width 33 height 8
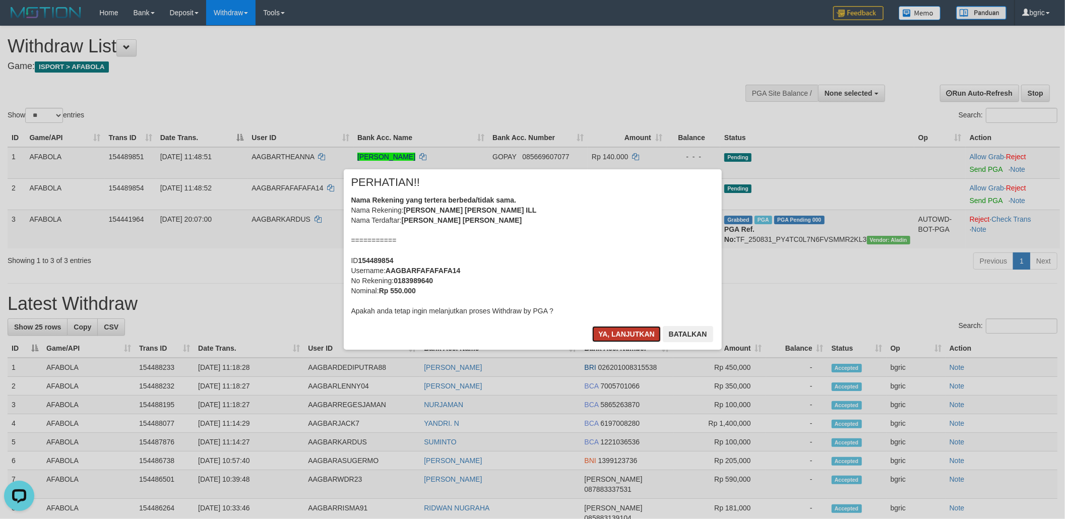
click at [613, 337] on button "Ya, lanjutkan" at bounding box center [626, 334] width 69 height 16
click at [627, 334] on button "Ya, lanjutkan" at bounding box center [626, 334] width 69 height 16
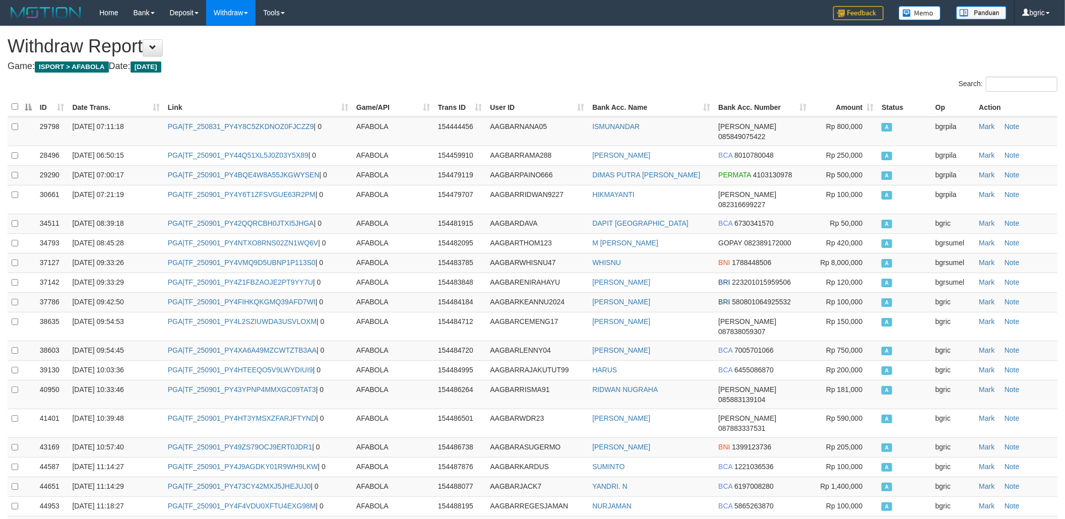
scroll to position [158, 0]
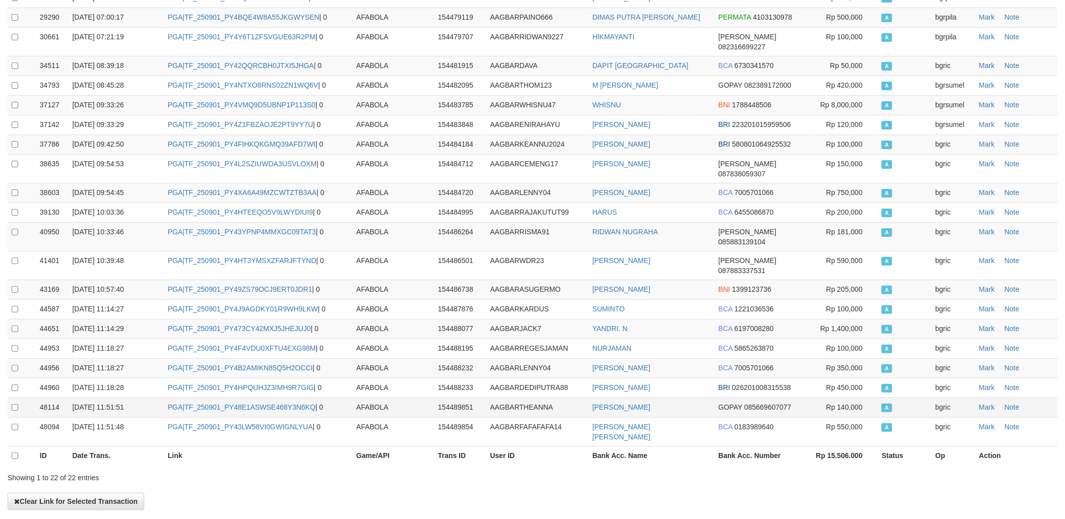
click at [206, 398] on td "PGA|TF_250901_PY48E1ASWSE468Y3N6KQ | 0" at bounding box center [258, 408] width 188 height 20
copy td "TF_250901_PY48E1ASWSE468Y3N6KQ"
click at [206, 398] on td "PGA|TF_250901_PY48E1ASWSE468Y3N6KQ | 0" at bounding box center [258, 408] width 188 height 20
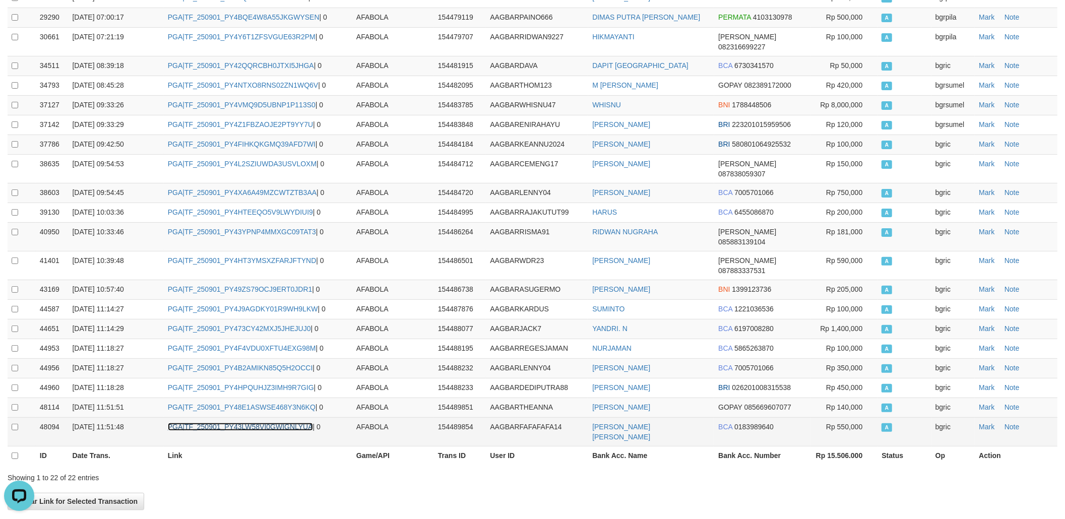
click at [242, 423] on link "PGA|TF_250901_PY43LW58VI0GWIGNLYUA" at bounding box center [240, 427] width 145 height 8
click at [238, 417] on td "PGA|TF_250901_PY43LW58VI0GWIGNLYUA | 0" at bounding box center [258, 431] width 188 height 29
copy td "TF_250901_PY43LW58VI0GWIGNLYUA"
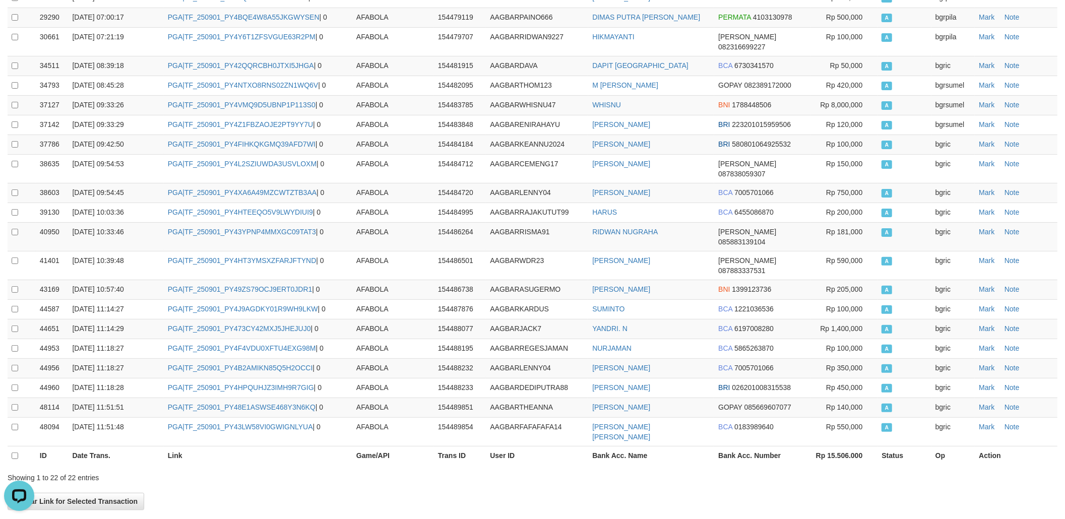
click at [775, 446] on th "Bank Acc. Number" at bounding box center [762, 456] width 96 height 20
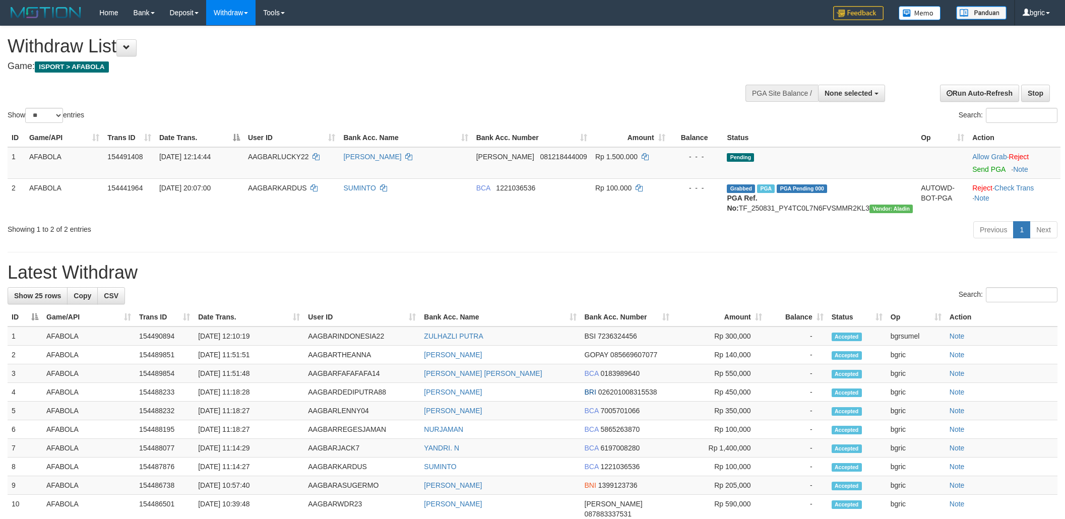
select select
select select "**"
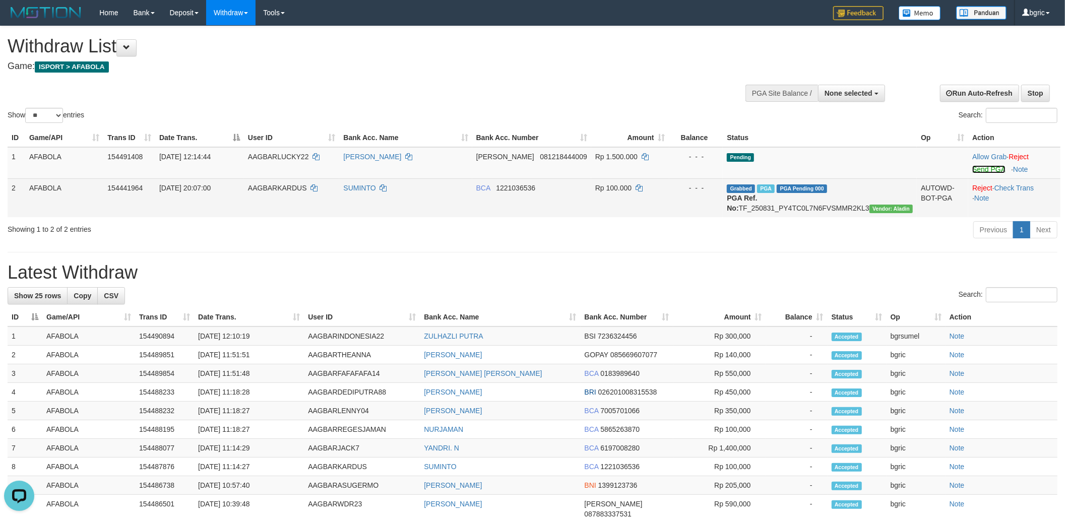
drag, startPoint x: 976, startPoint y: 165, endPoint x: 938, endPoint y: 187, distance: 44.7
click at [976, 165] on link "Send PGA" at bounding box center [988, 169] width 33 height 8
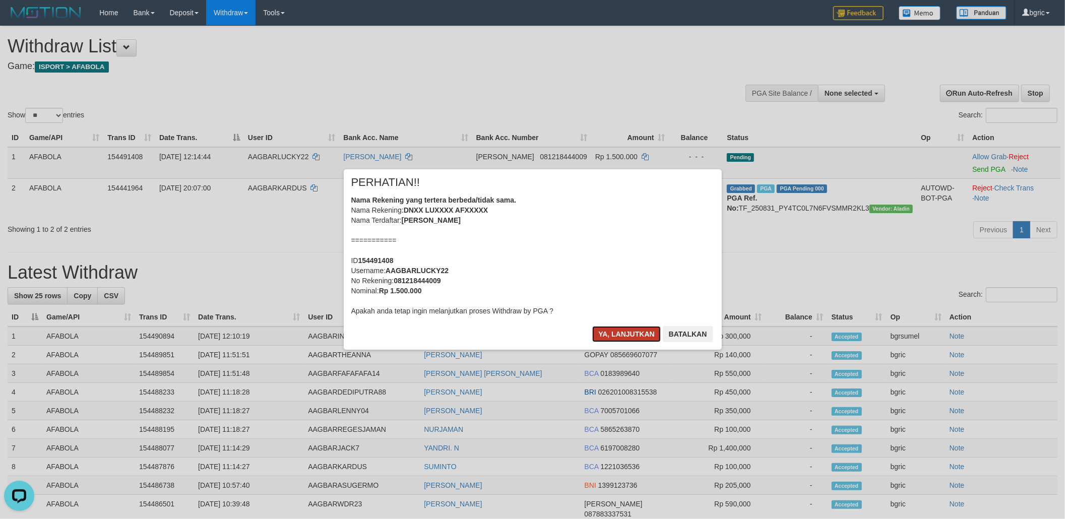
click at [623, 334] on button "Ya, lanjutkan" at bounding box center [626, 334] width 69 height 16
click button "Ya, lanjutkan" at bounding box center [626, 334] width 69 height 16
